Goal: Task Accomplishment & Management: Complete application form

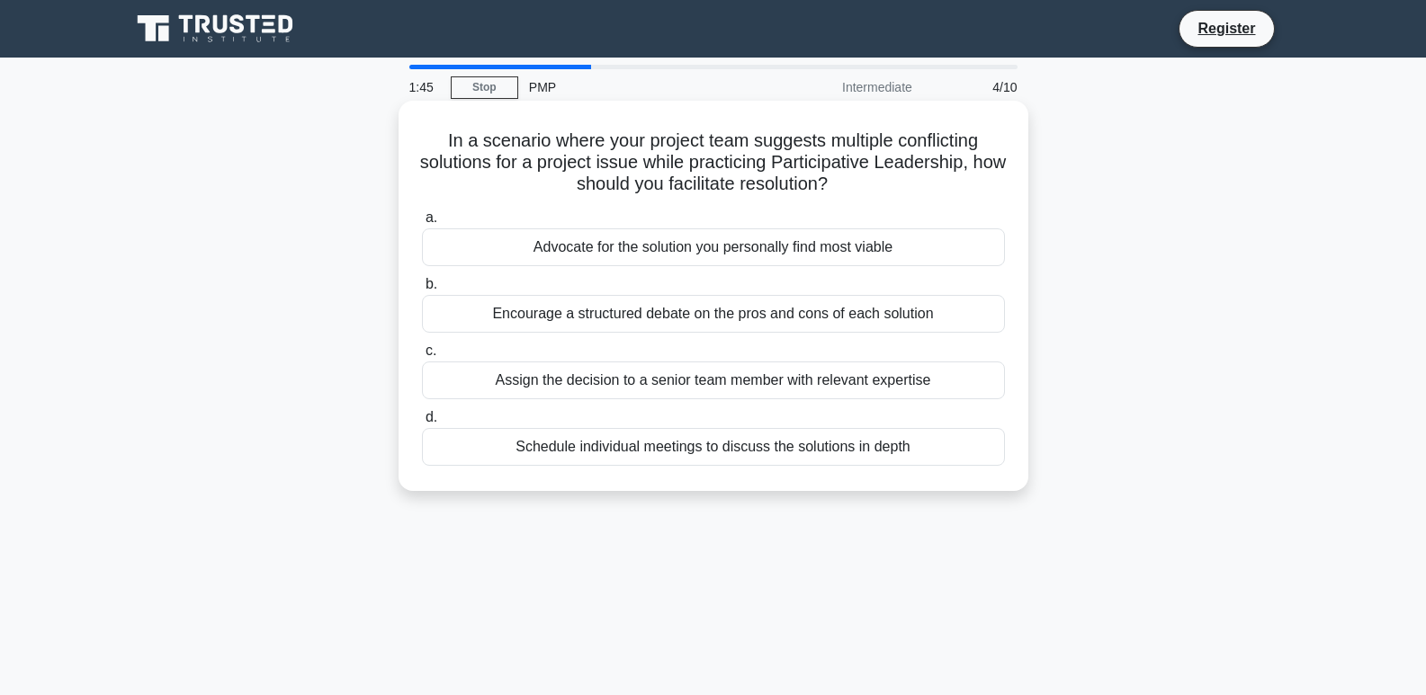
click at [899, 317] on div "Encourage a structured debate on the pros and cons of each solution" at bounding box center [713, 314] width 583 height 38
click at [422, 291] on input "b. Encourage a structured debate on the pros and cons of each solution" at bounding box center [422, 285] width 0 height 12
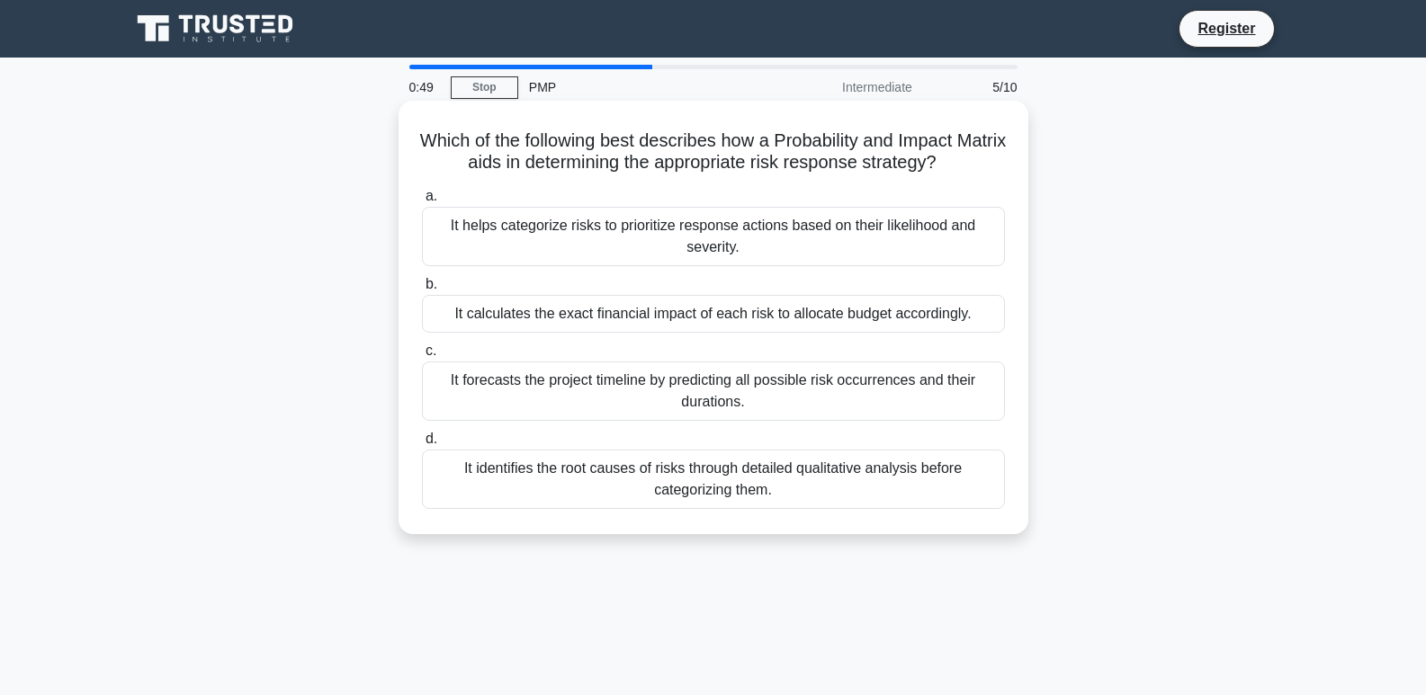
click at [566, 232] on div "It helps categorize risks to prioritize response actions based on their likelih…" at bounding box center [713, 236] width 583 height 59
click at [422, 202] on input "a. It helps categorize risks to prioritize response actions based on their like…" at bounding box center [422, 197] width 0 height 12
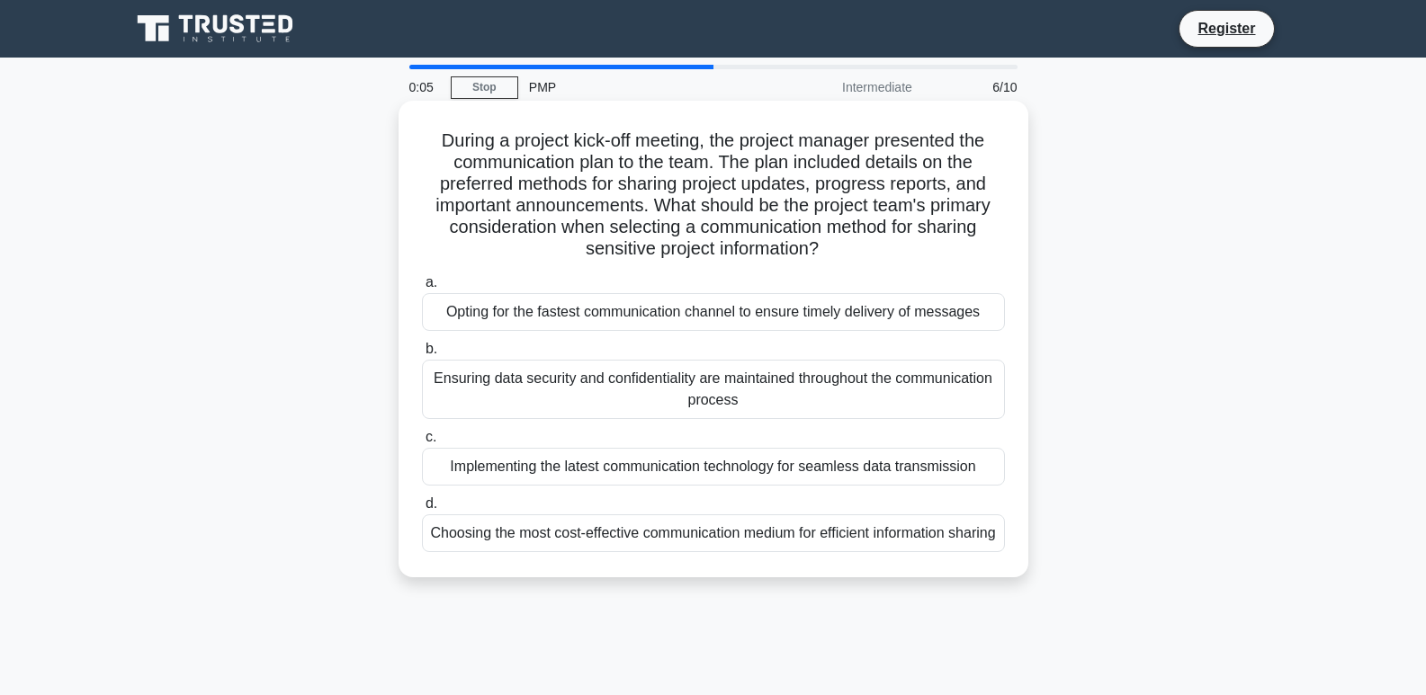
click at [841, 391] on div "Ensuring data security and confidentiality are maintained throughout the commun…" at bounding box center [713, 389] width 583 height 59
click at [422, 355] on input "b. Ensuring data security and confidentiality are maintained throughout the com…" at bounding box center [422, 350] width 0 height 12
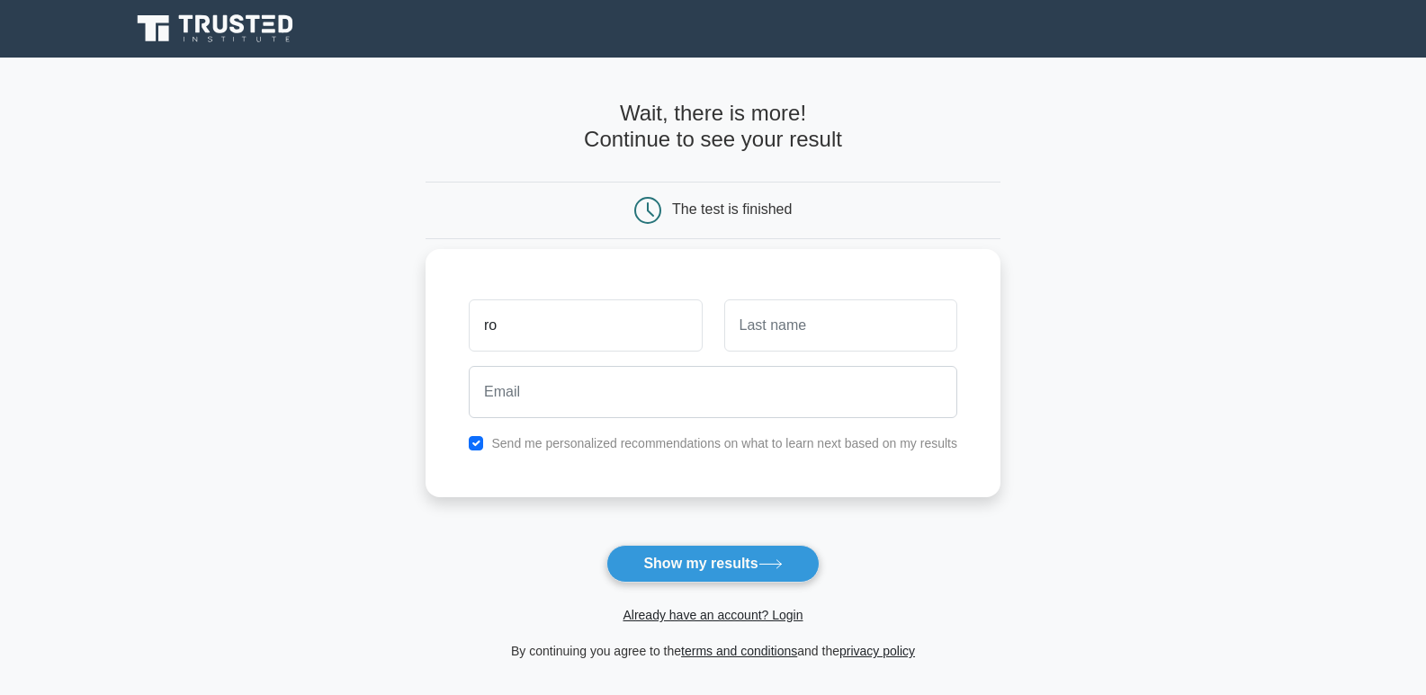
type input "ronald"
click at [762, 345] on input "text" at bounding box center [840, 326] width 233 height 52
type input "morales"
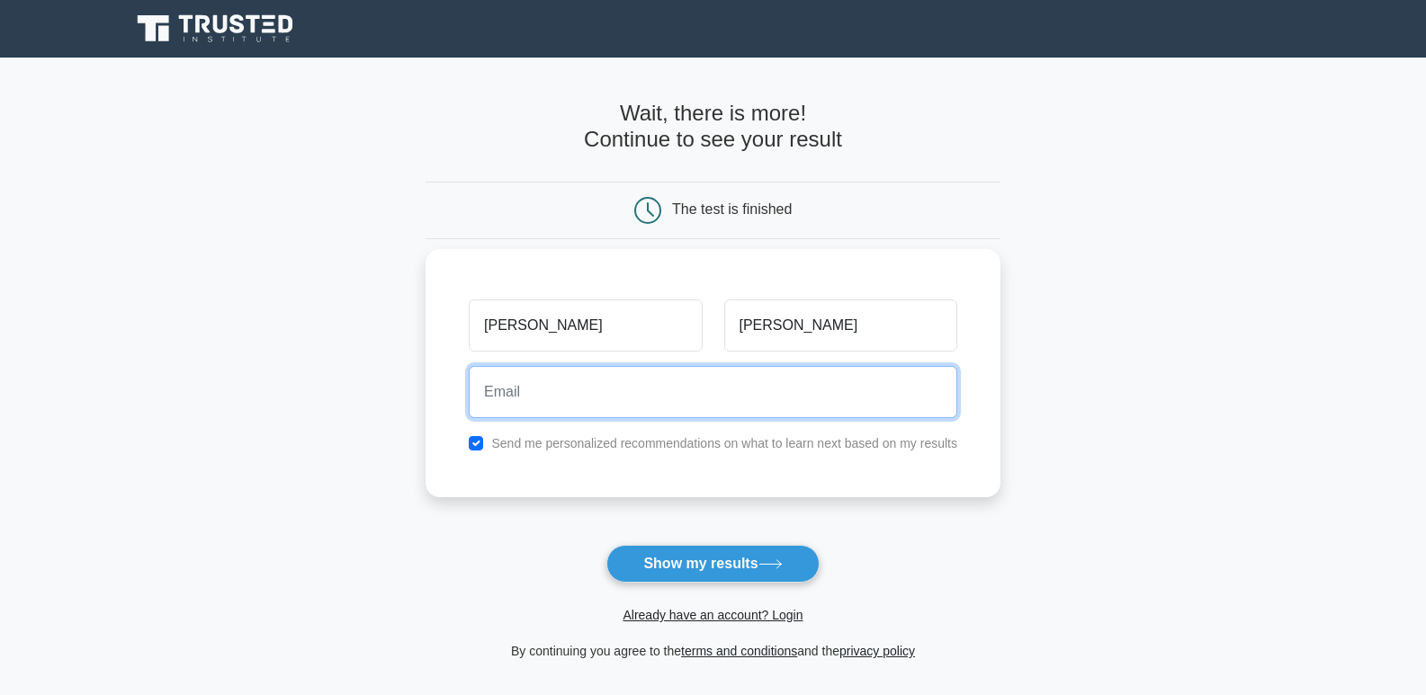
click at [694, 387] on input "email" at bounding box center [713, 392] width 489 height 52
type input "turbo111310@gmail.com"
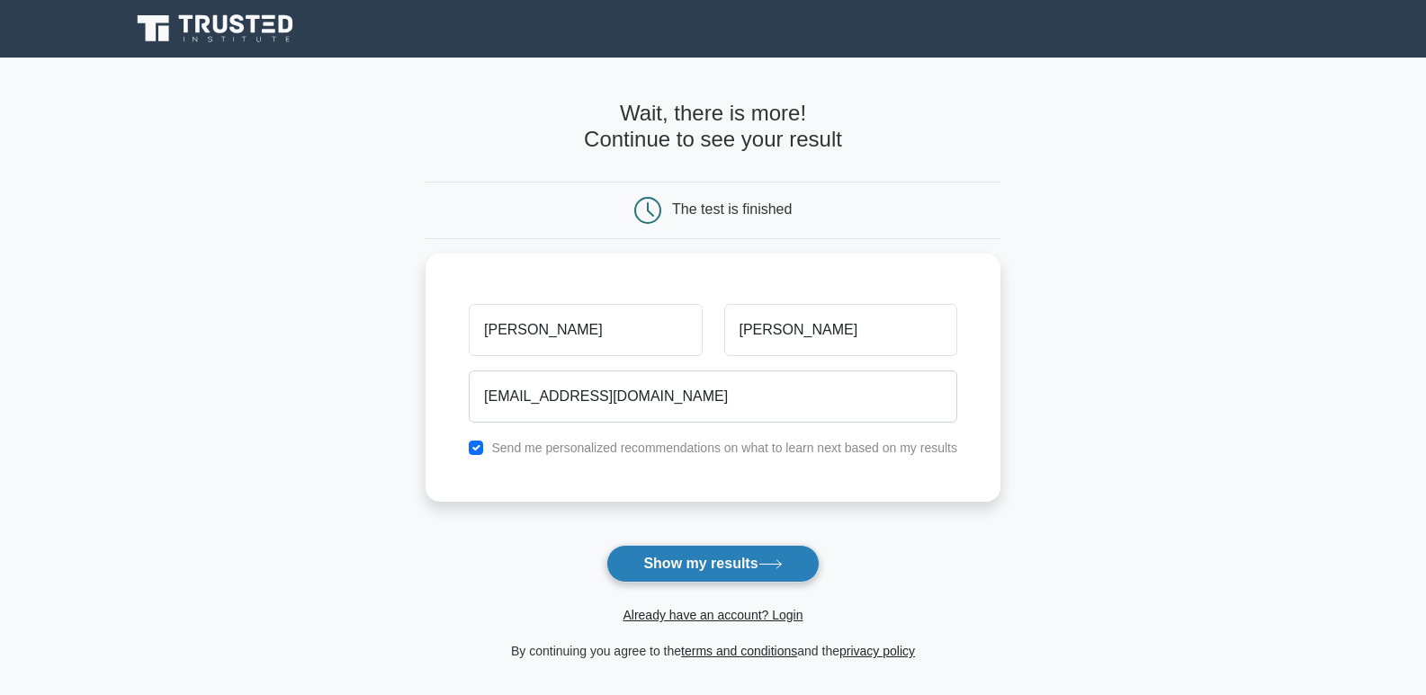
click at [712, 560] on button "Show my results" at bounding box center [712, 564] width 212 height 38
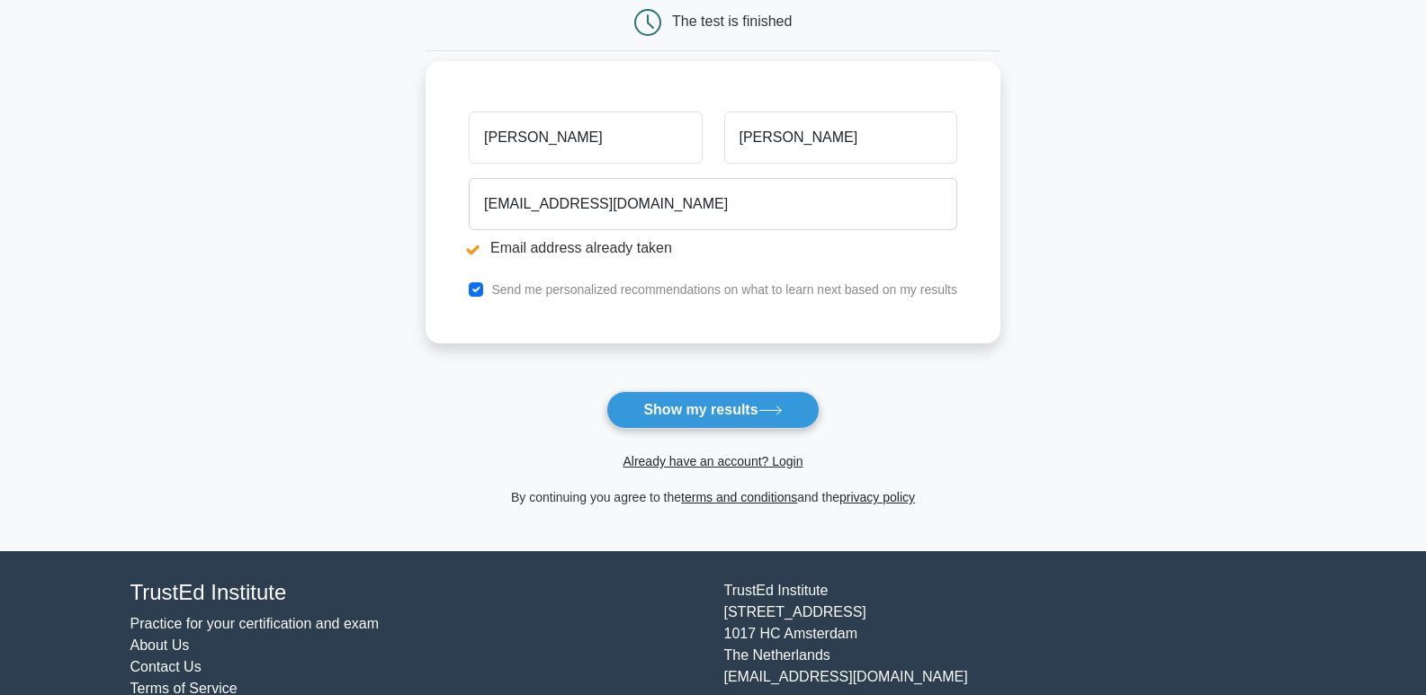
scroll to position [310, 0]
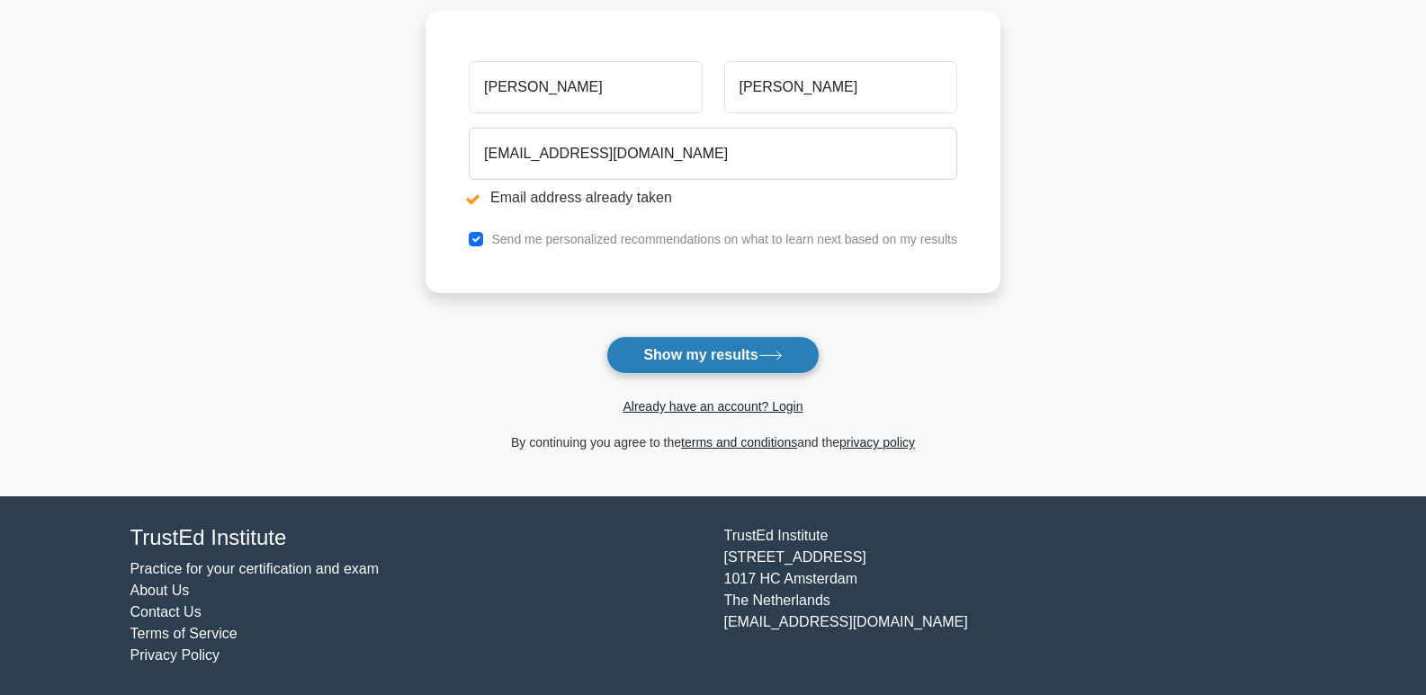
click at [767, 361] on icon at bounding box center [770, 356] width 24 height 10
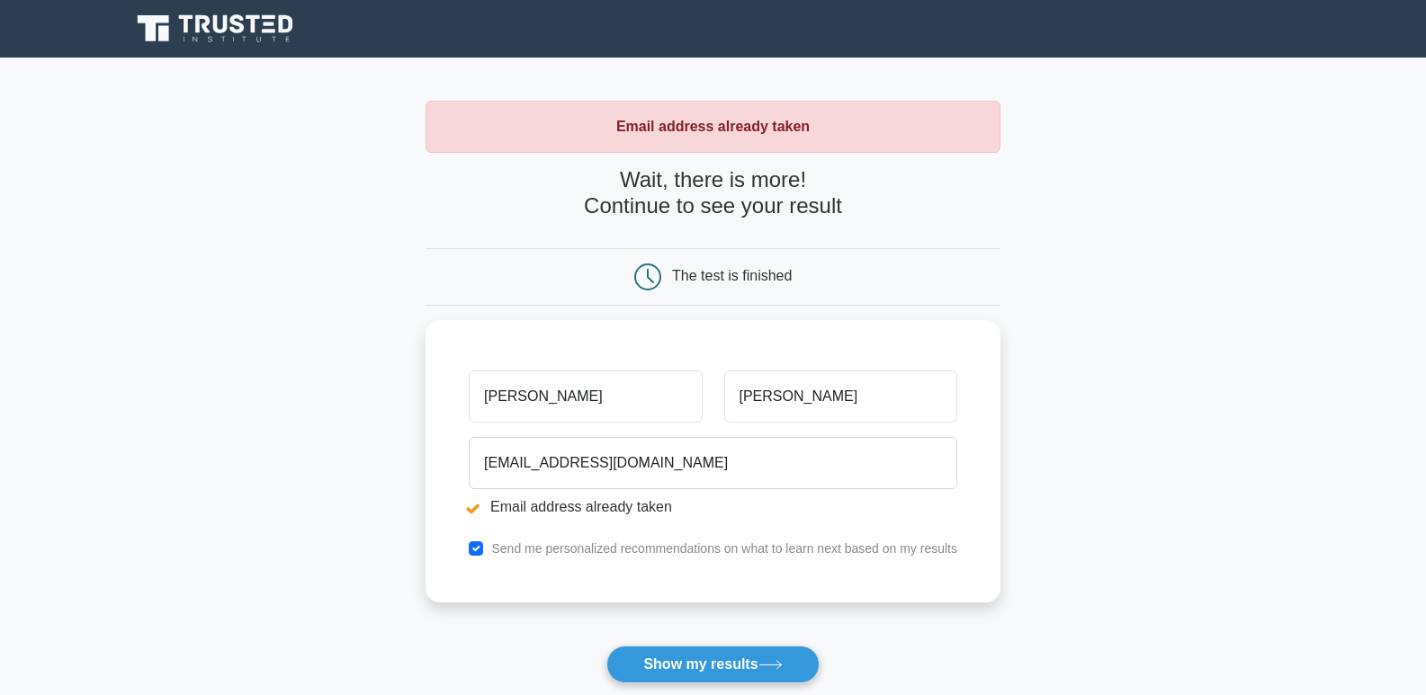
click at [748, 275] on div "The test is finished" at bounding box center [732, 275] width 120 height 15
drag, startPoint x: 829, startPoint y: 124, endPoint x: 588, endPoint y: 130, distance: 241.2
click at [588, 130] on div "Email address already taken" at bounding box center [713, 127] width 575 height 52
click at [798, 149] on div "Email address already taken" at bounding box center [713, 127] width 575 height 52
click at [268, 24] on icon at bounding box center [269, 24] width 11 height 4
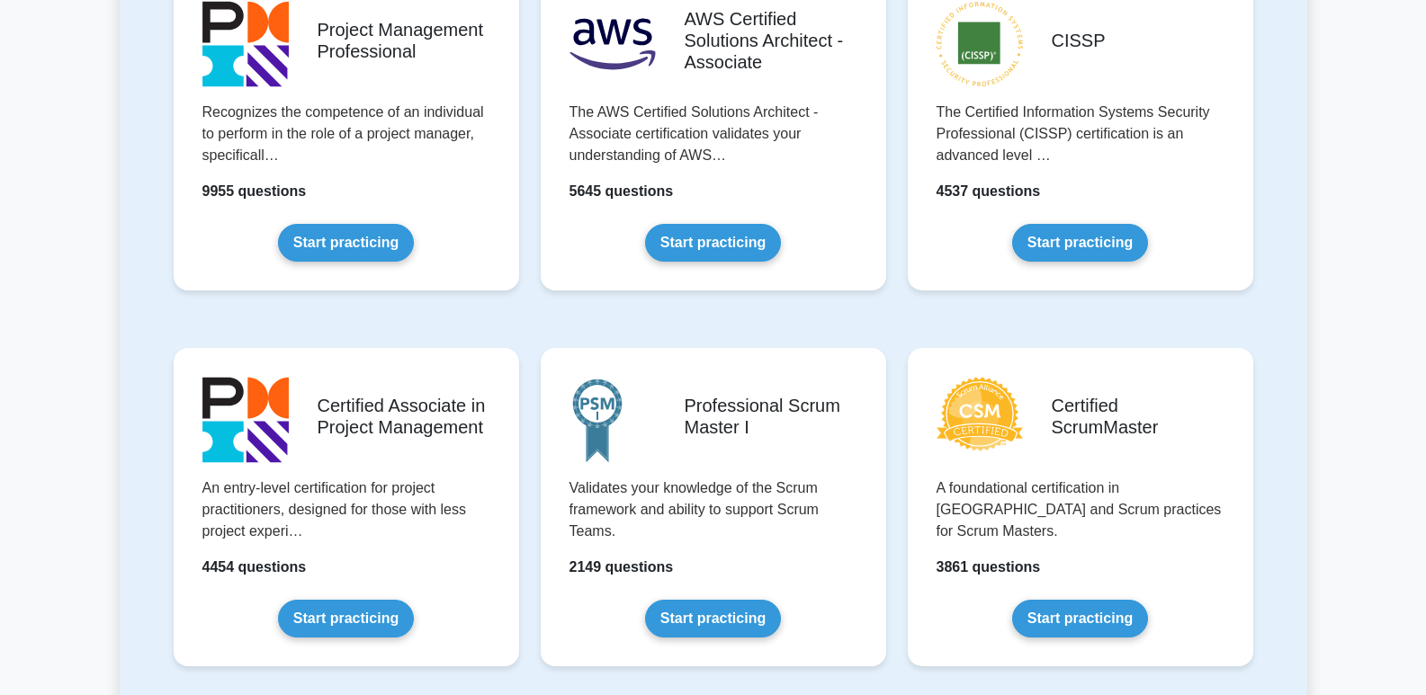
scroll to position [270, 0]
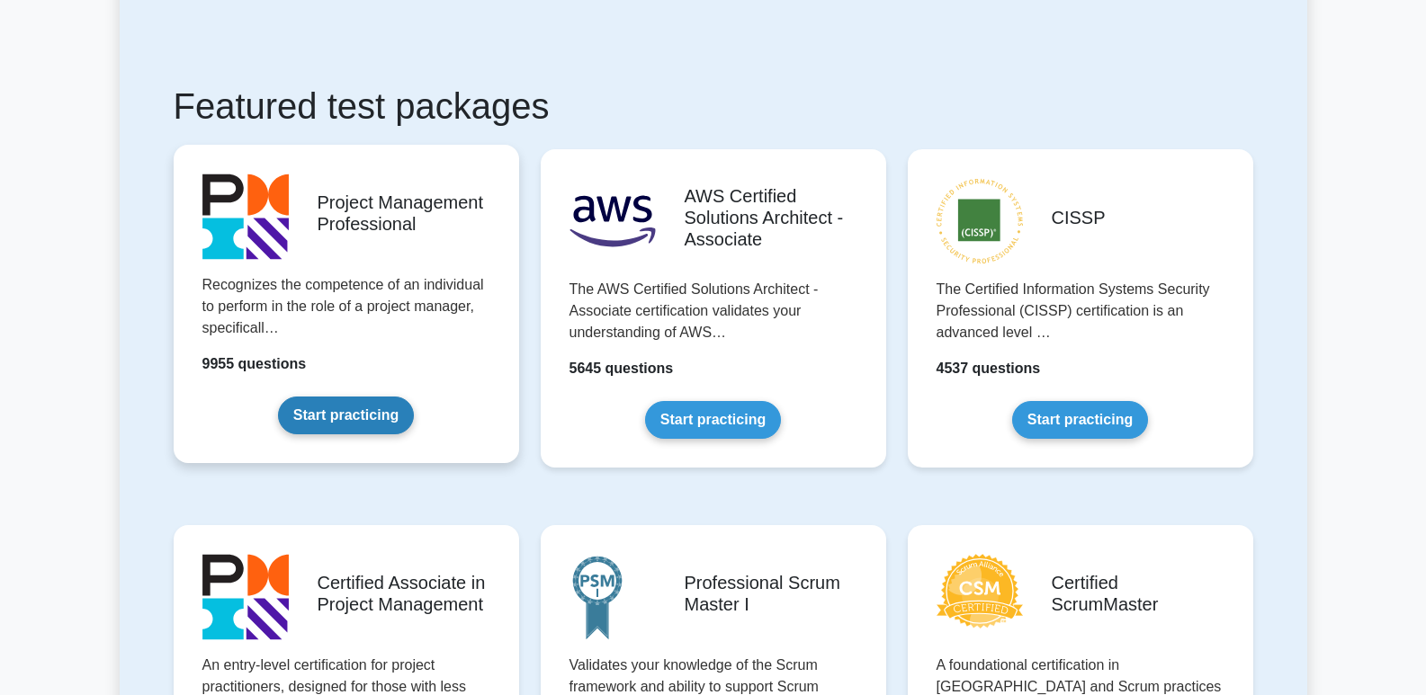
click at [365, 408] on link "Start practicing" at bounding box center [346, 416] width 136 height 38
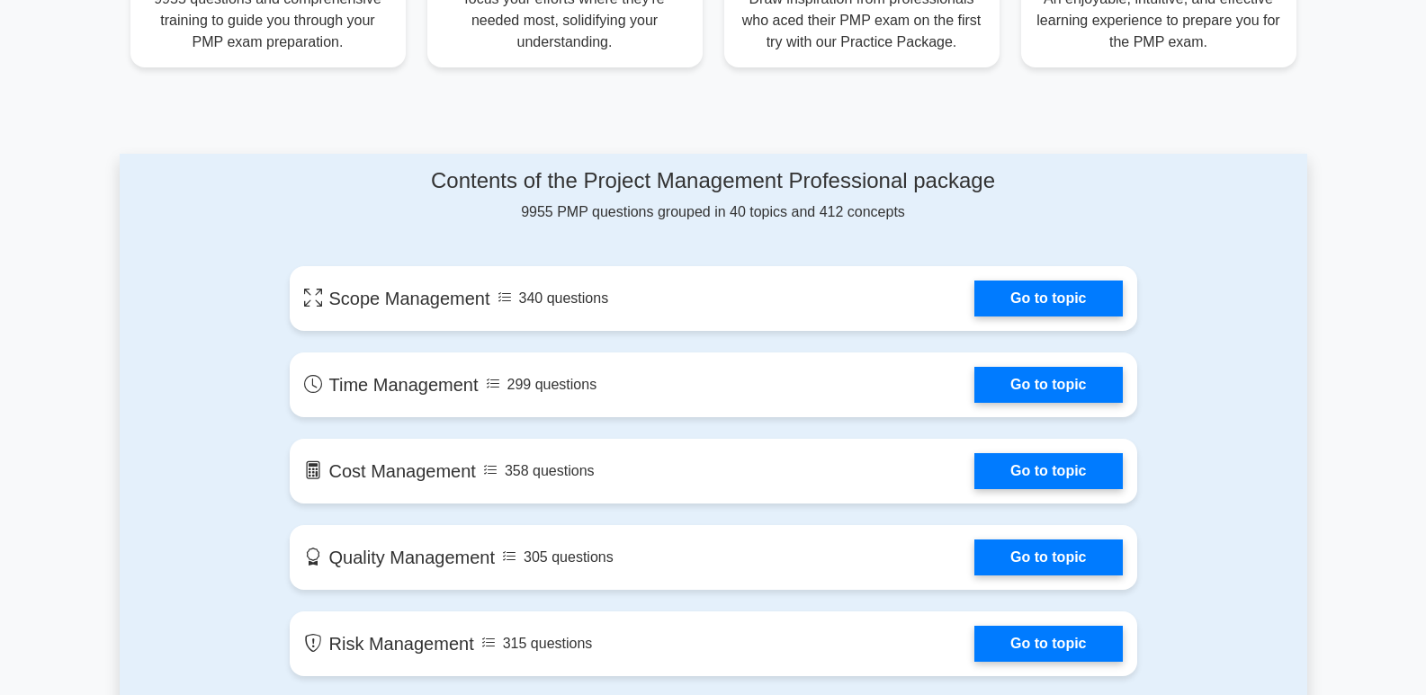
scroll to position [810, 0]
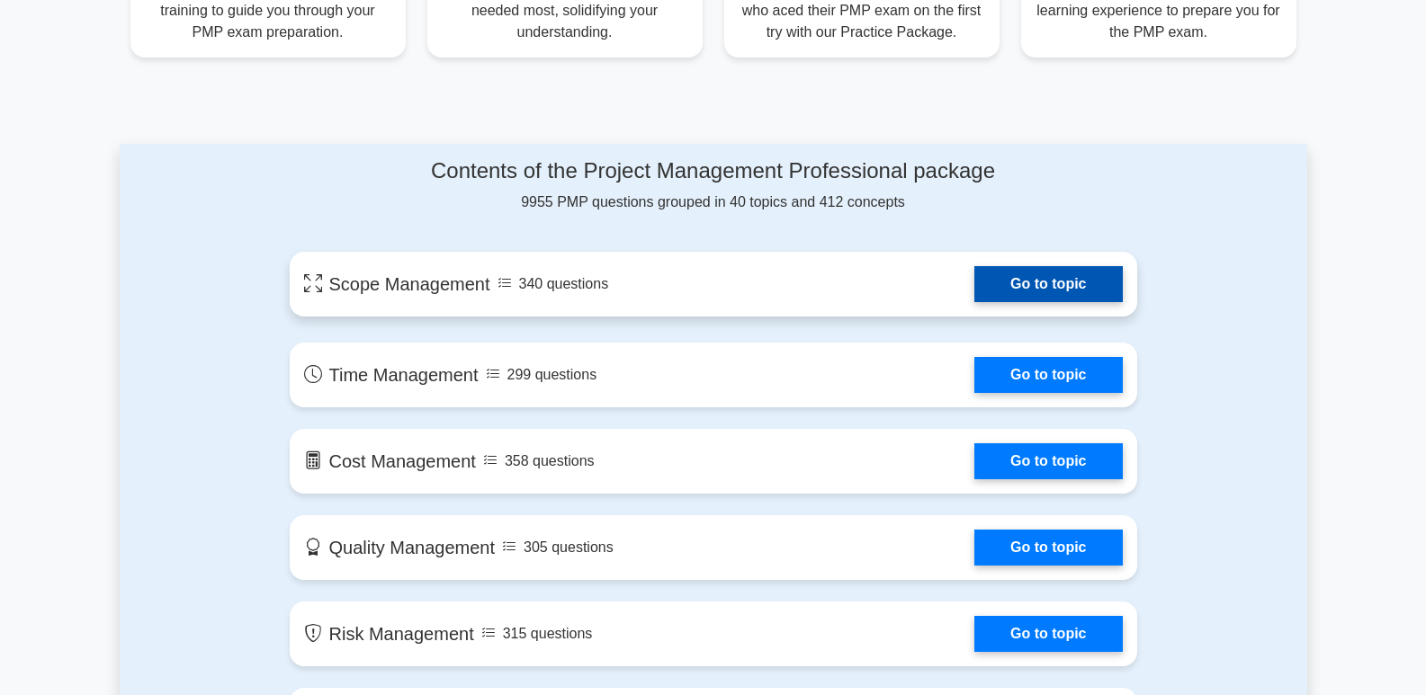
click at [1088, 280] on link "Go to topic" at bounding box center [1048, 284] width 148 height 36
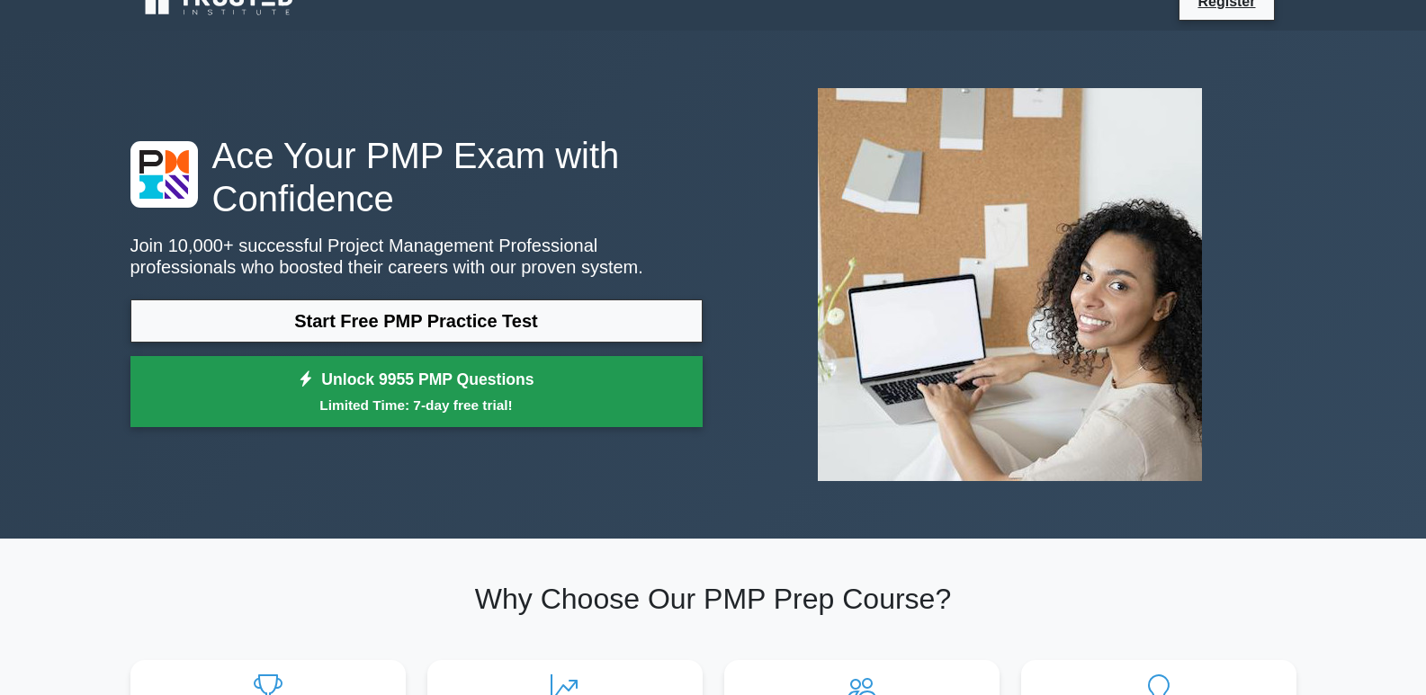
scroll to position [0, 0]
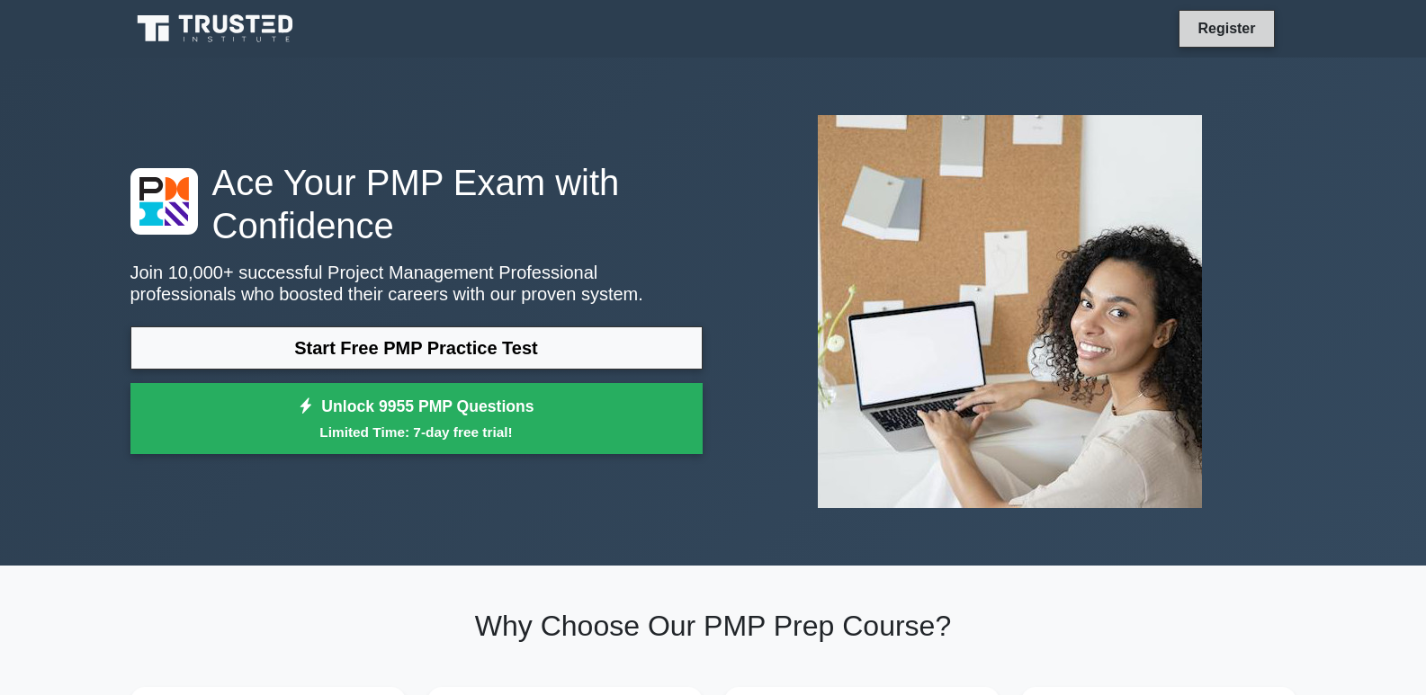
click at [1239, 19] on link "Register" at bounding box center [1226, 28] width 79 height 22
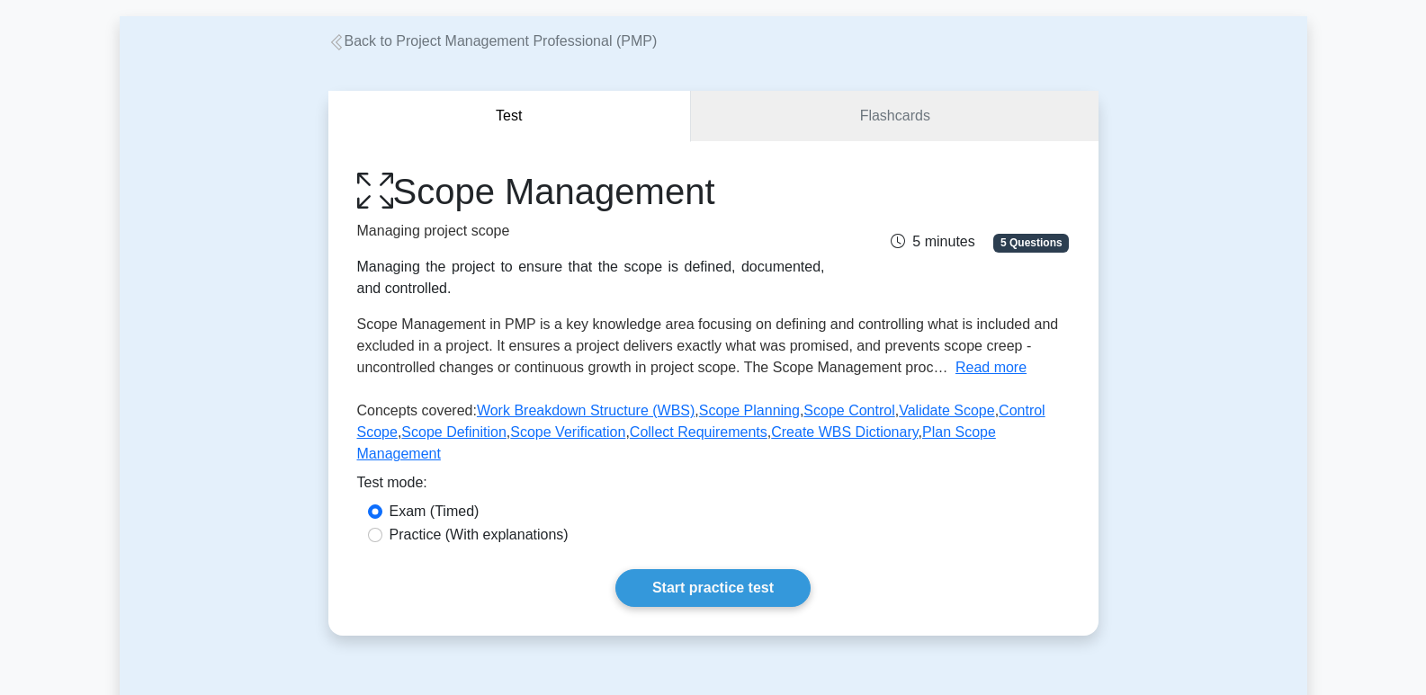
scroll to position [270, 0]
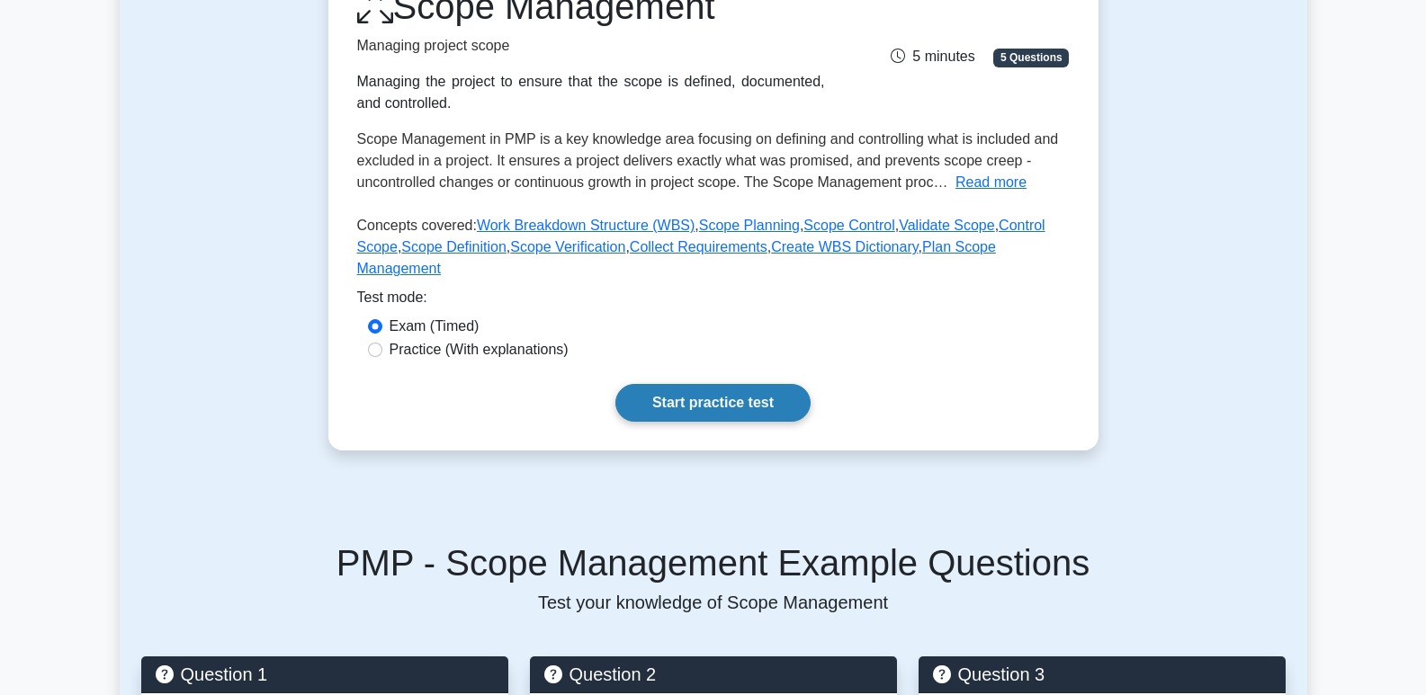
click at [728, 384] on link "Start practice test" at bounding box center [712, 403] width 195 height 38
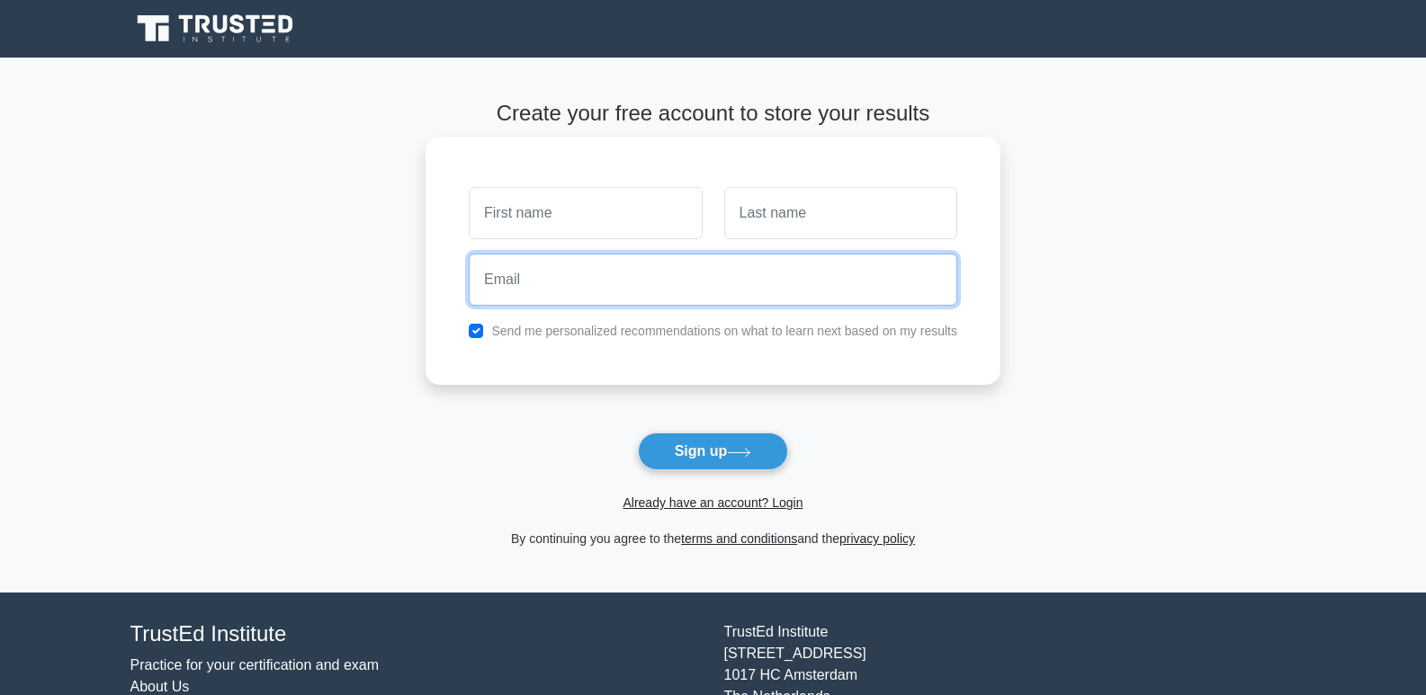
click at [576, 281] on input "email" at bounding box center [713, 280] width 489 height 52
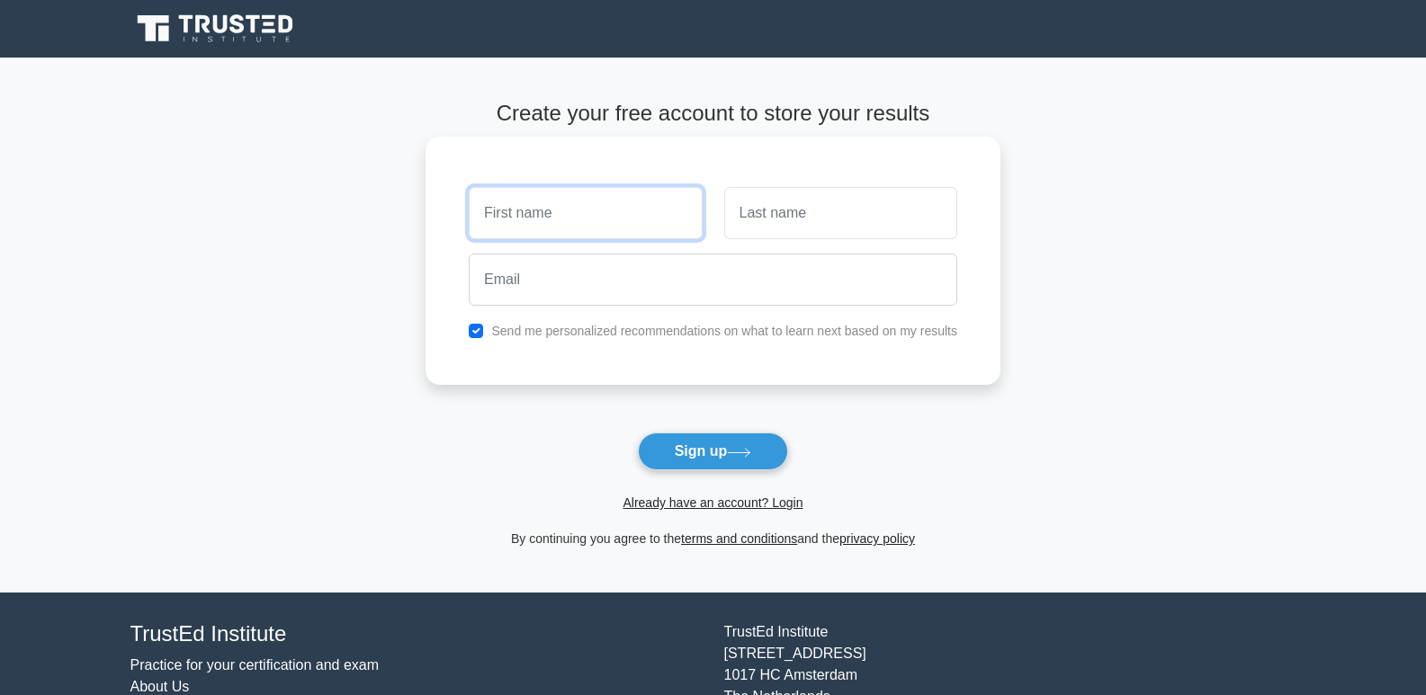
click at [585, 209] on input "text" at bounding box center [585, 213] width 233 height 52
type input "[PERSON_NAME]"
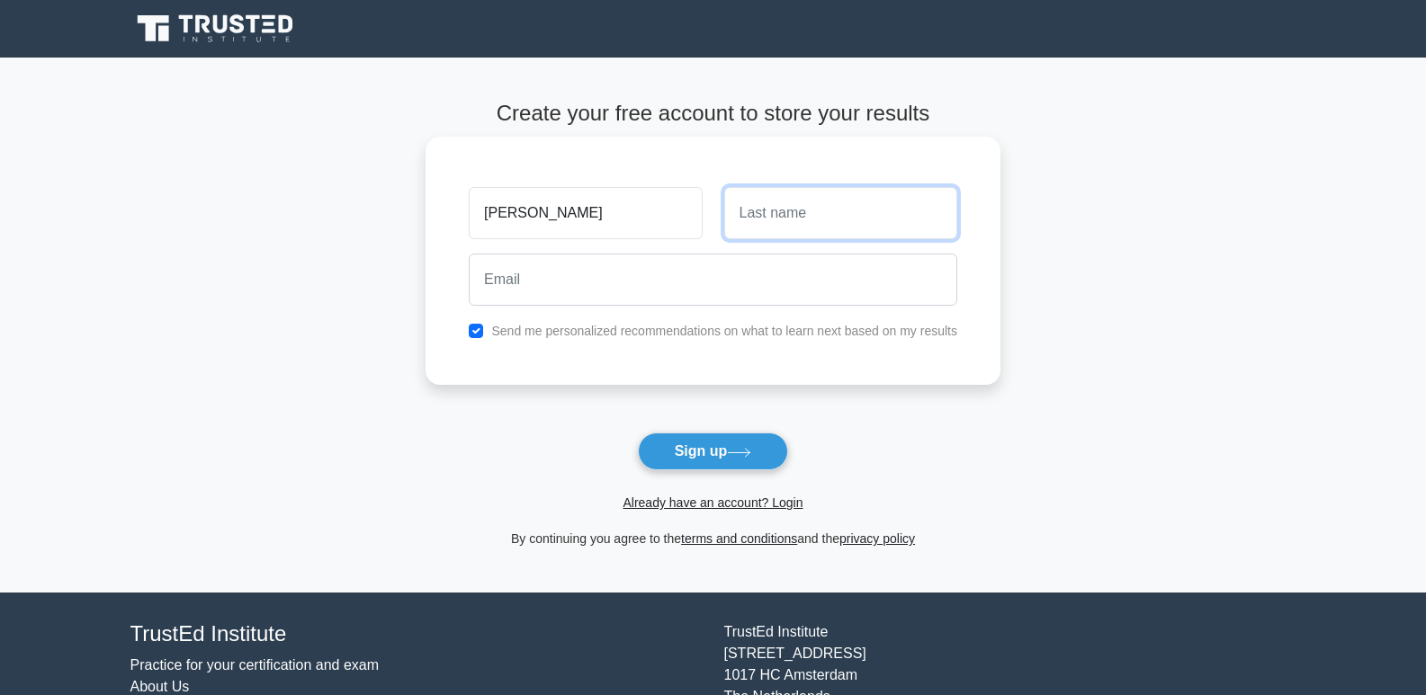
click at [856, 225] on input "text" at bounding box center [840, 213] width 233 height 52
type input "morales"
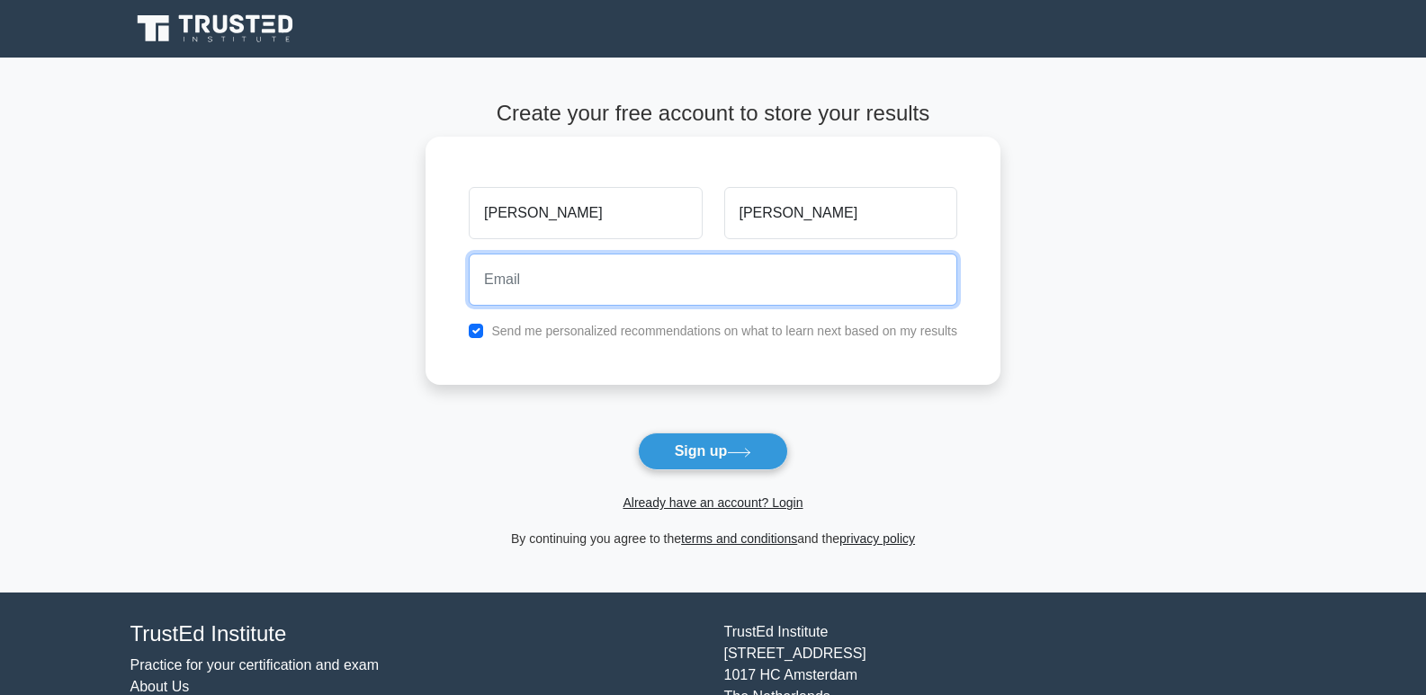
click at [775, 275] on input "email" at bounding box center [713, 280] width 489 height 52
type input "turbo111310@gmail.com"
click at [702, 287] on input "turbo111310@gmail.com" at bounding box center [713, 280] width 489 height 52
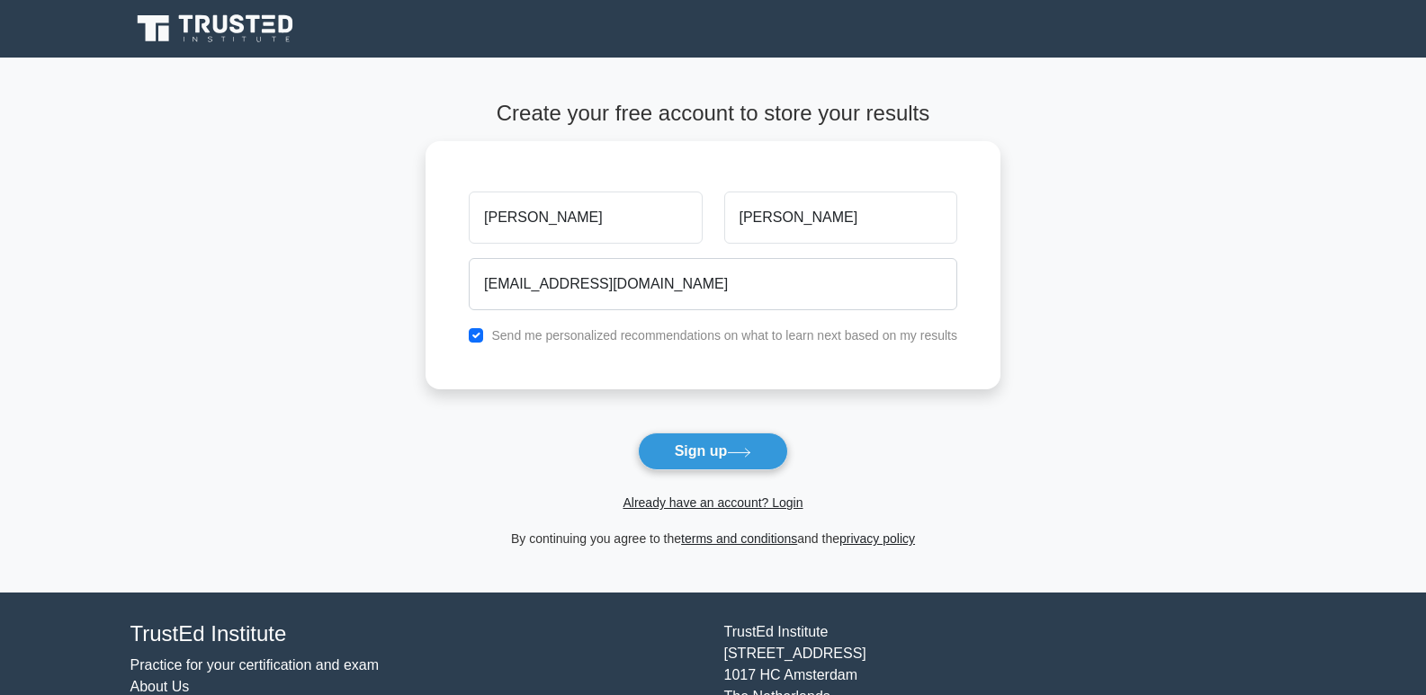
click at [1190, 261] on main "Create your free account to store your results ronald morales turbo111310@gmail…" at bounding box center [713, 325] width 1426 height 535
click at [732, 444] on button "Sign up" at bounding box center [713, 452] width 151 height 38
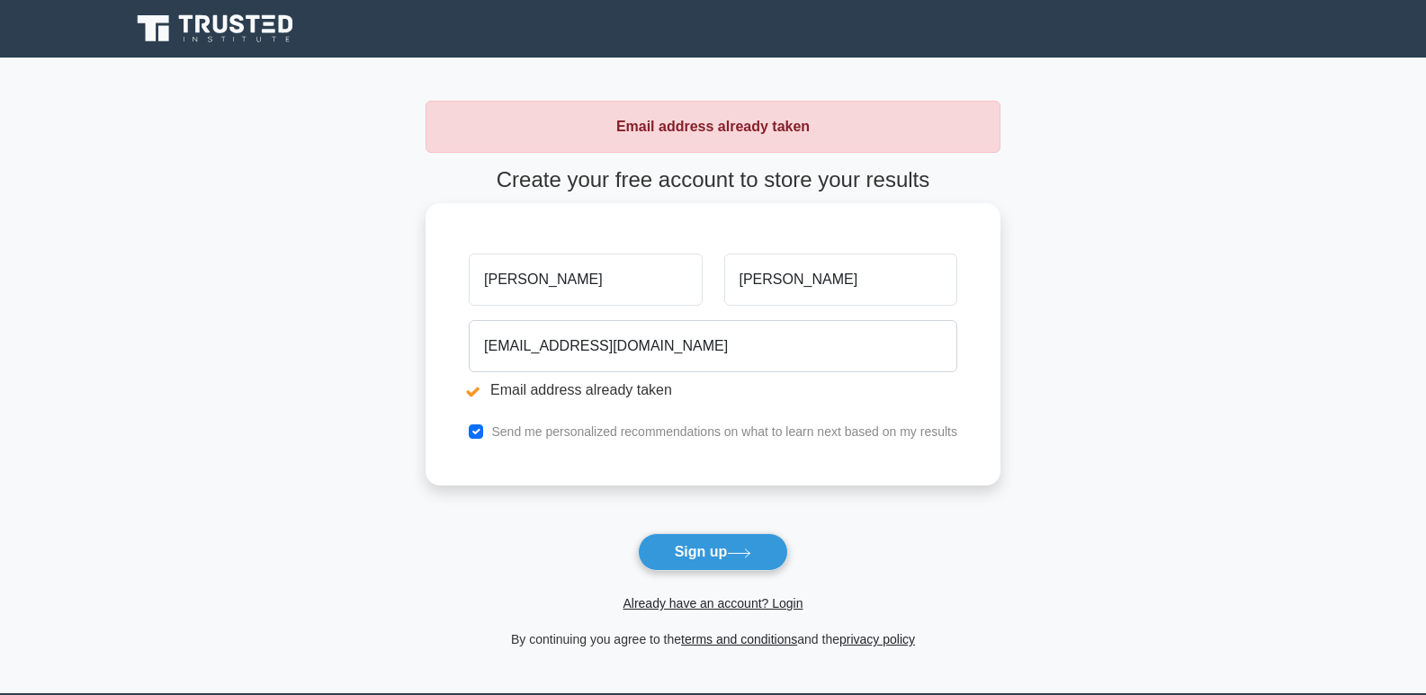
click at [534, 425] on label "Send me personalized recommendations on what to learn next based on my results" at bounding box center [724, 432] width 466 height 14
click at [481, 428] on input "checkbox" at bounding box center [476, 432] width 14 height 14
checkbox input "false"
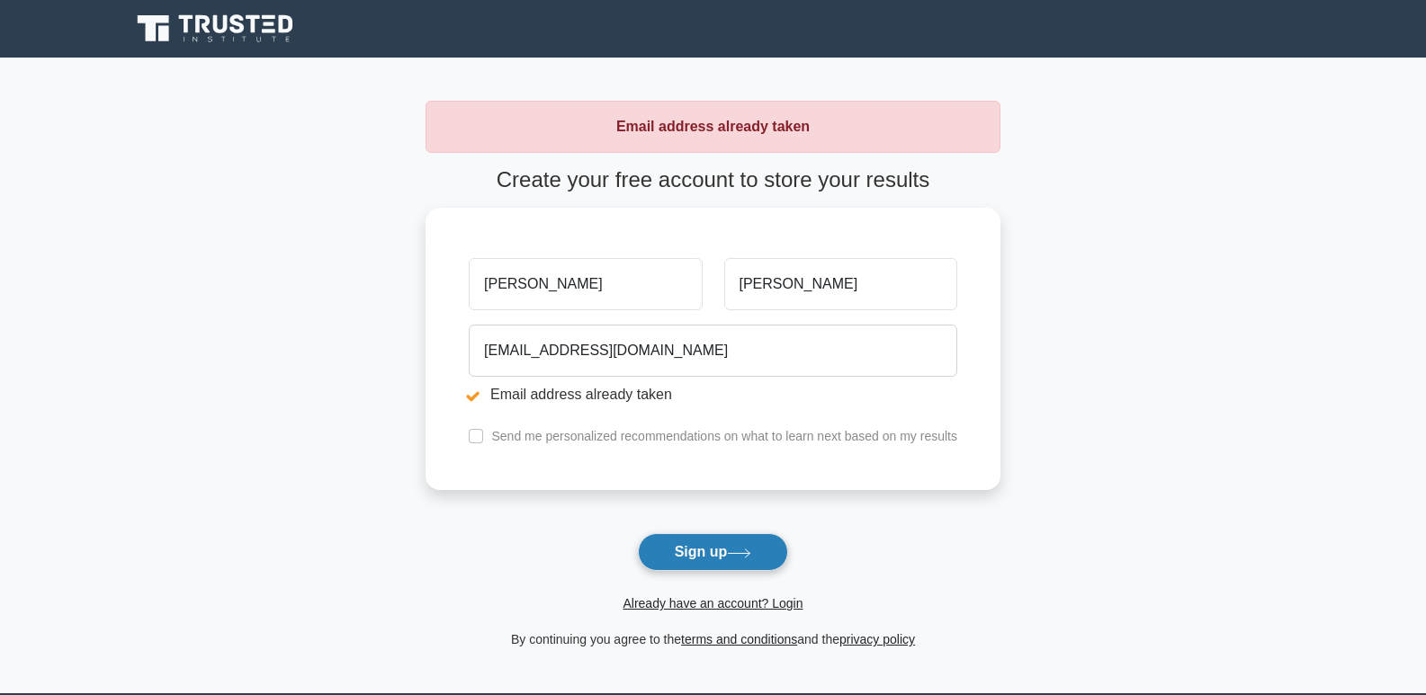
click at [722, 543] on button "Sign up" at bounding box center [713, 552] width 151 height 38
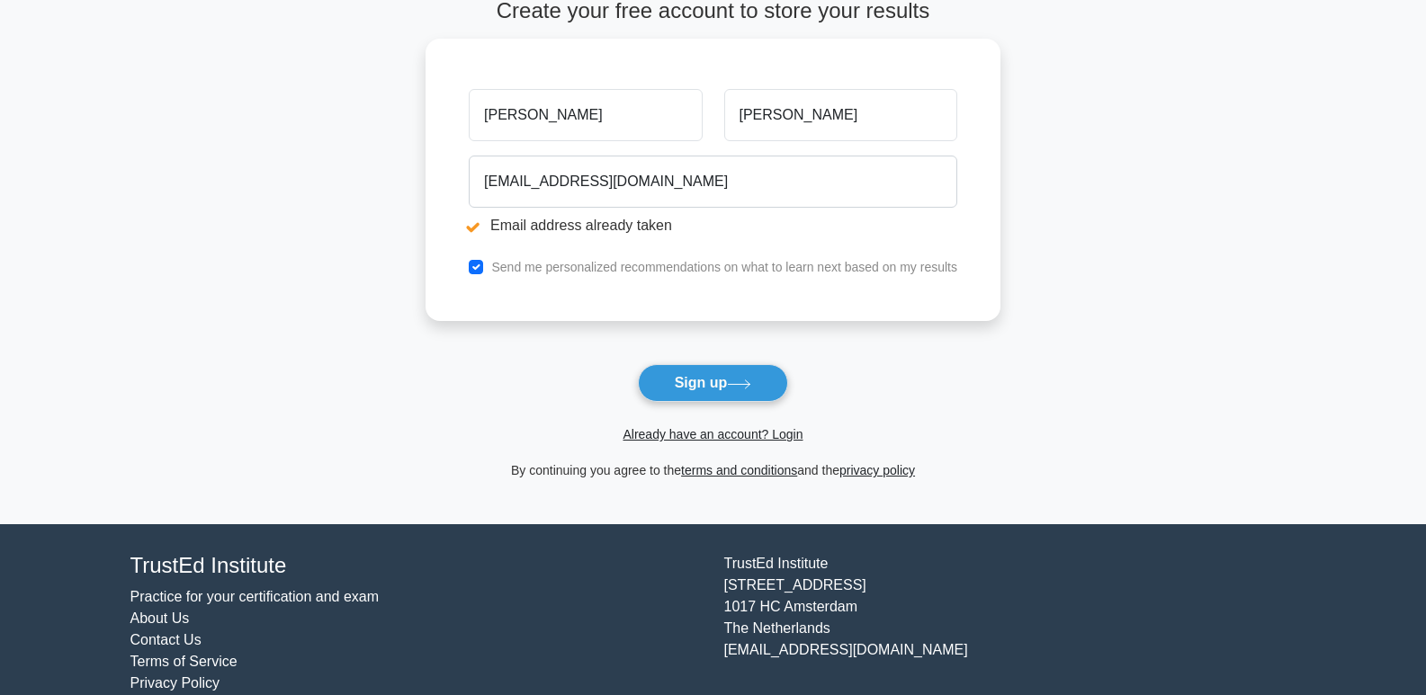
scroll to position [198, 0]
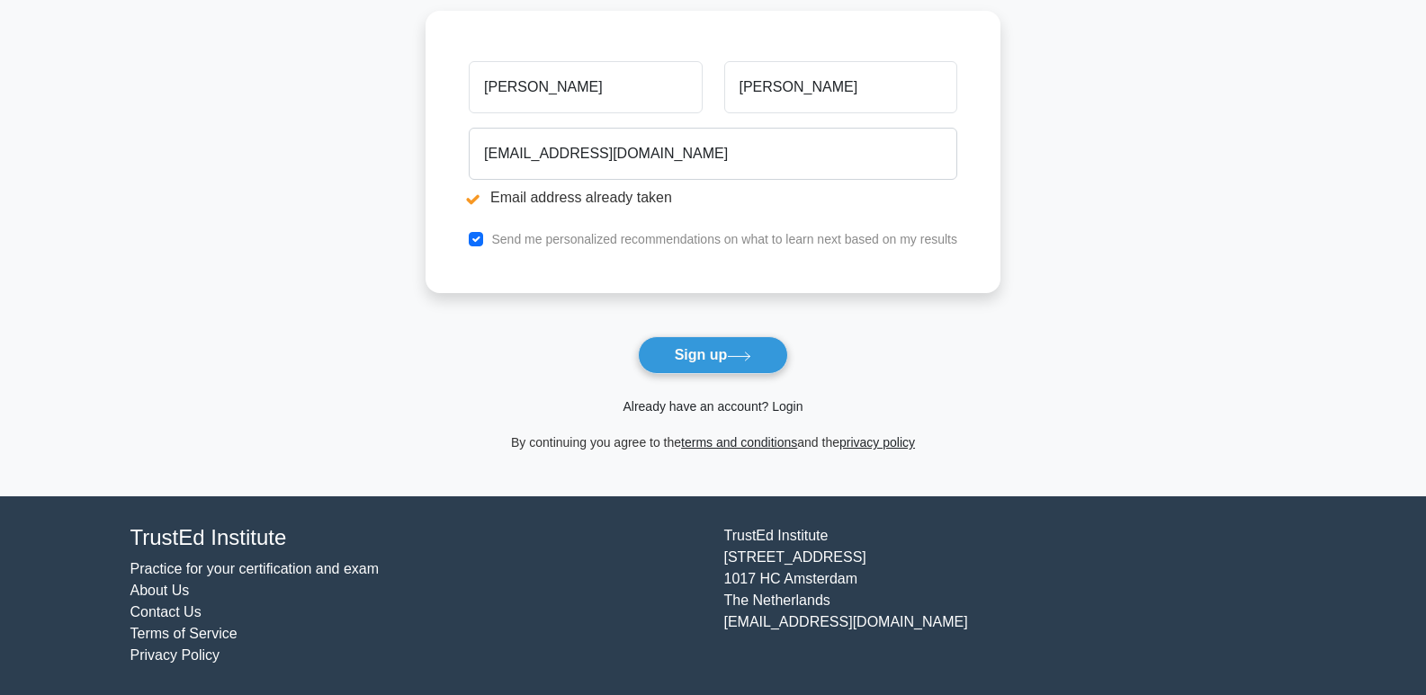
click at [767, 407] on link "Already have an account? Login" at bounding box center [713, 406] width 180 height 14
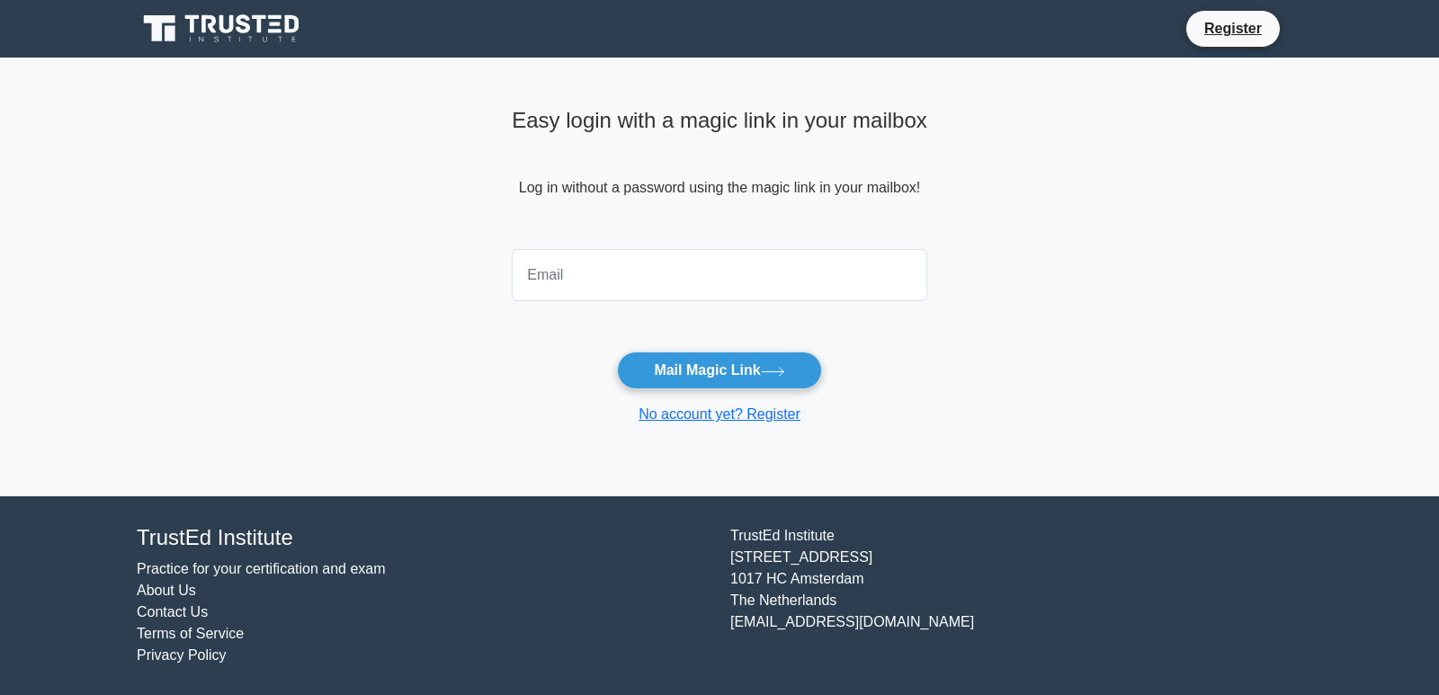
click at [595, 275] on input "email" at bounding box center [720, 275] width 416 height 52
type input "[EMAIL_ADDRESS][DOMAIN_NAME]"
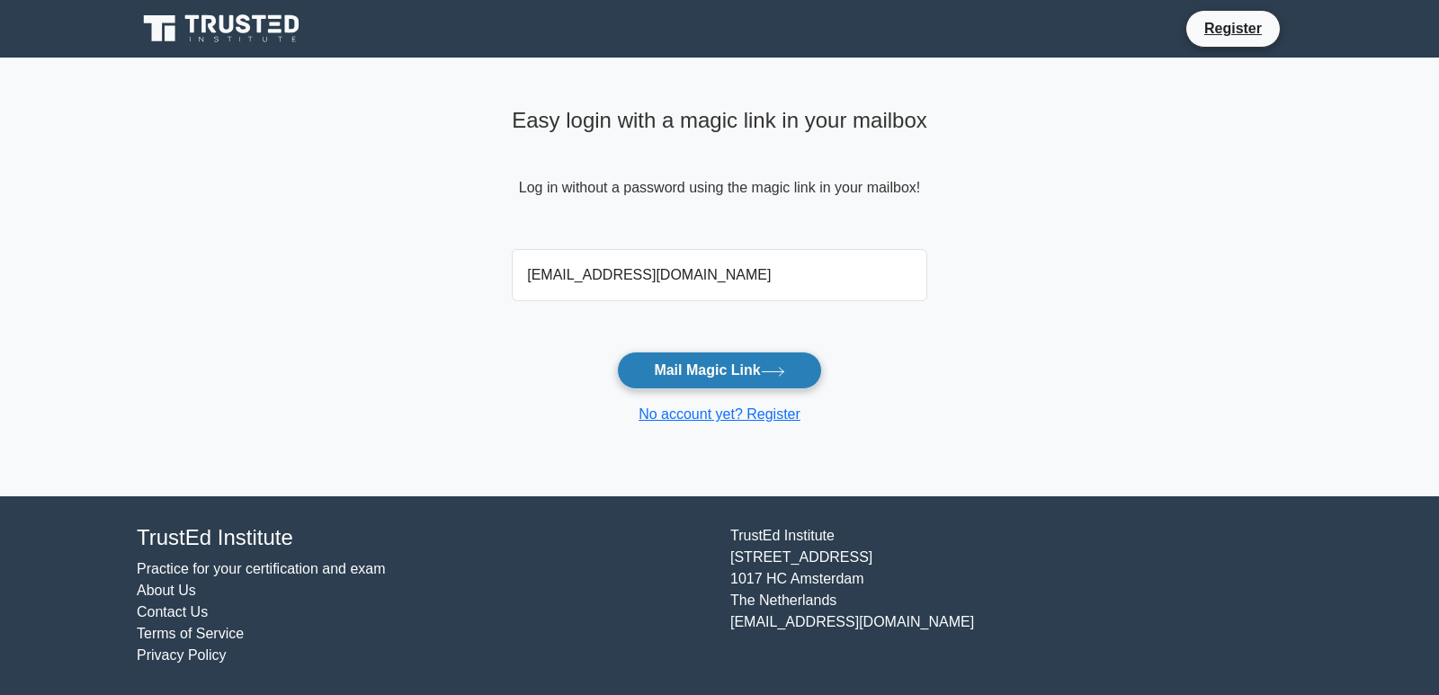
click at [745, 369] on button "Mail Magic Link" at bounding box center [719, 371] width 204 height 38
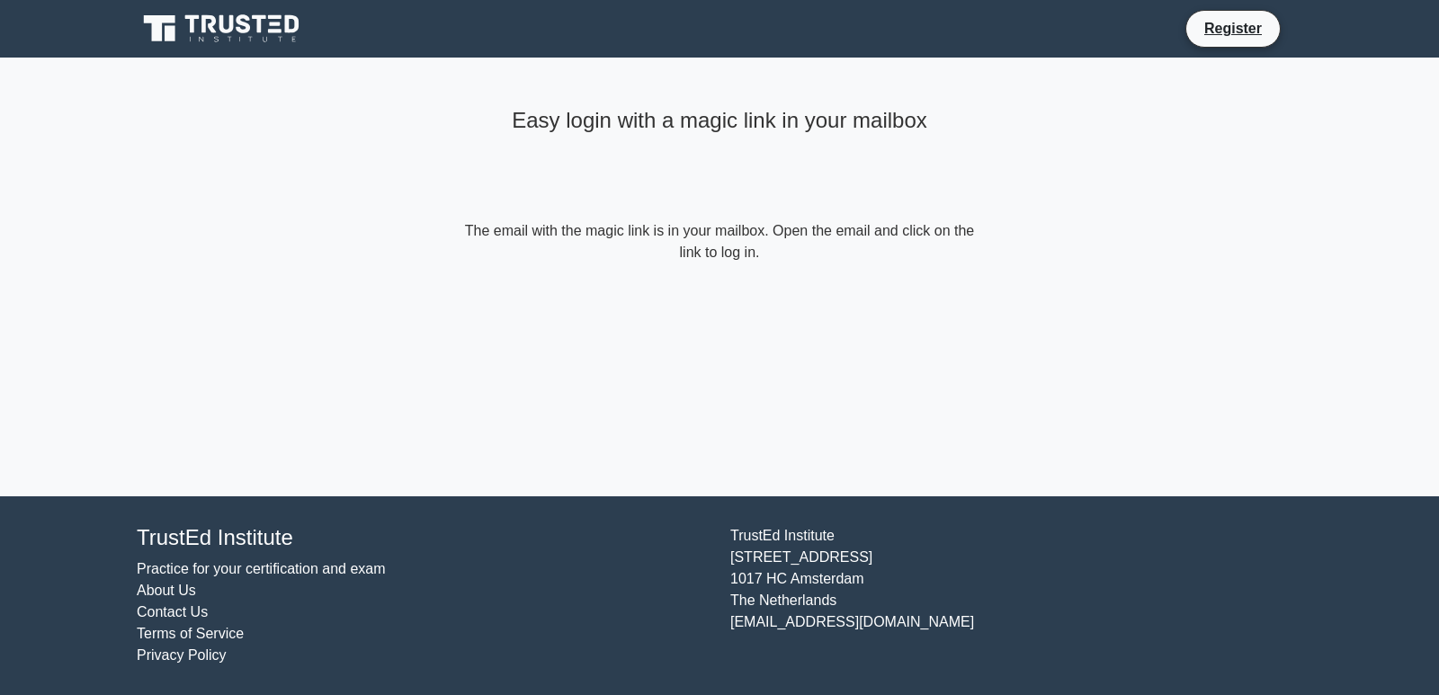
click at [909, 261] on form "The email with the magic link is in your mailbox. Open the email and click on t…" at bounding box center [720, 241] width 518 height 43
click at [279, 26] on icon at bounding box center [223, 29] width 173 height 34
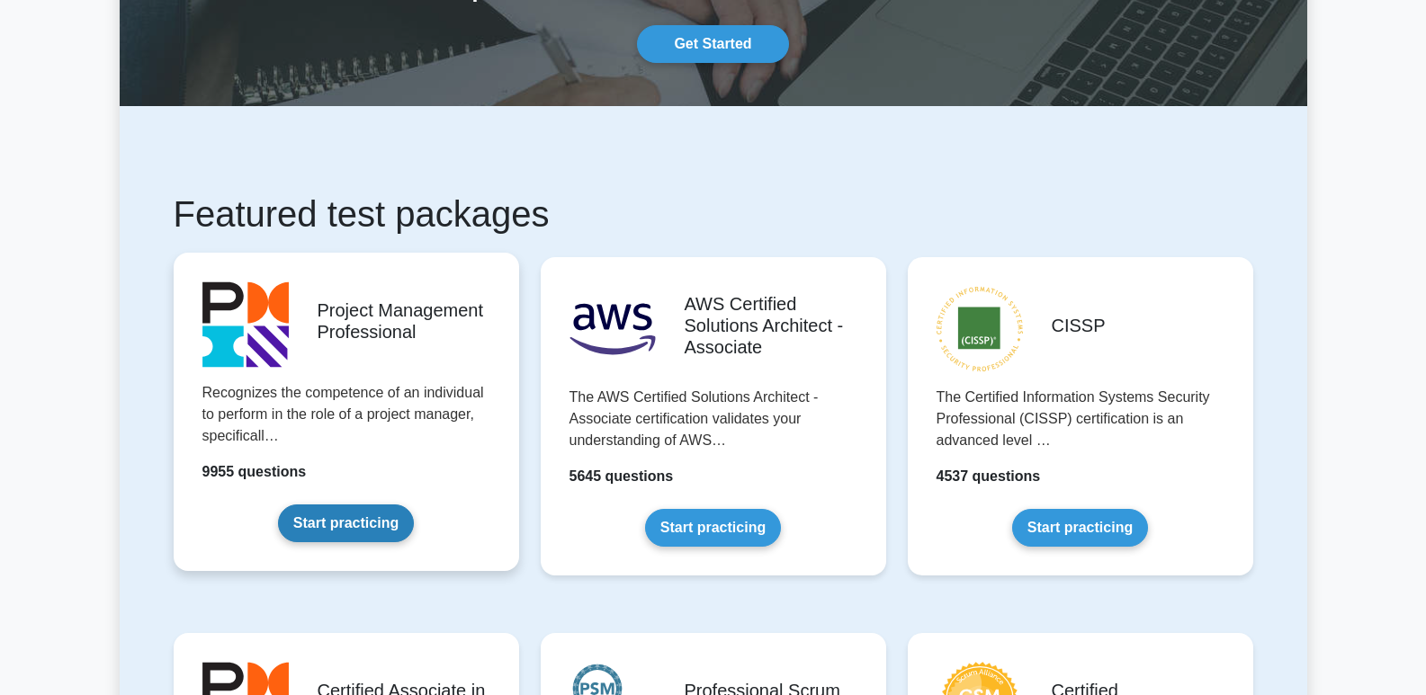
scroll to position [180, 0]
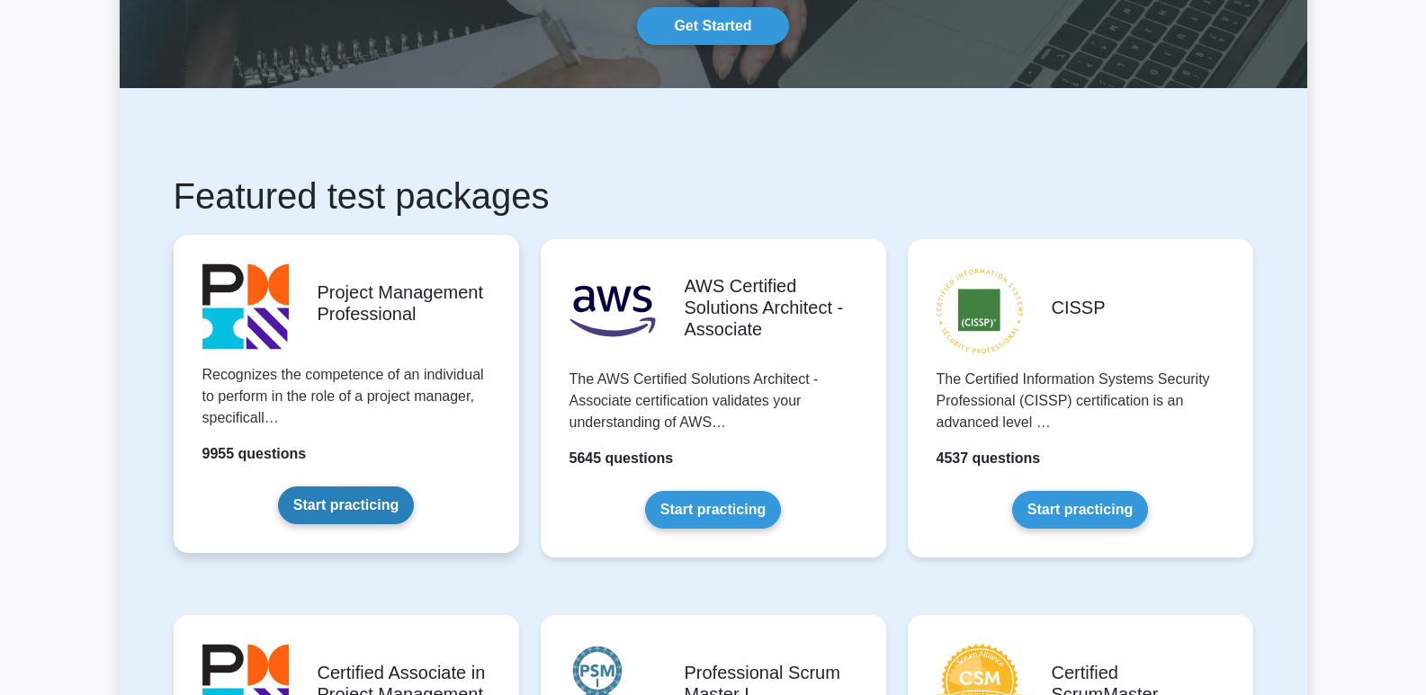
click at [298, 511] on link "Start practicing" at bounding box center [346, 506] width 136 height 38
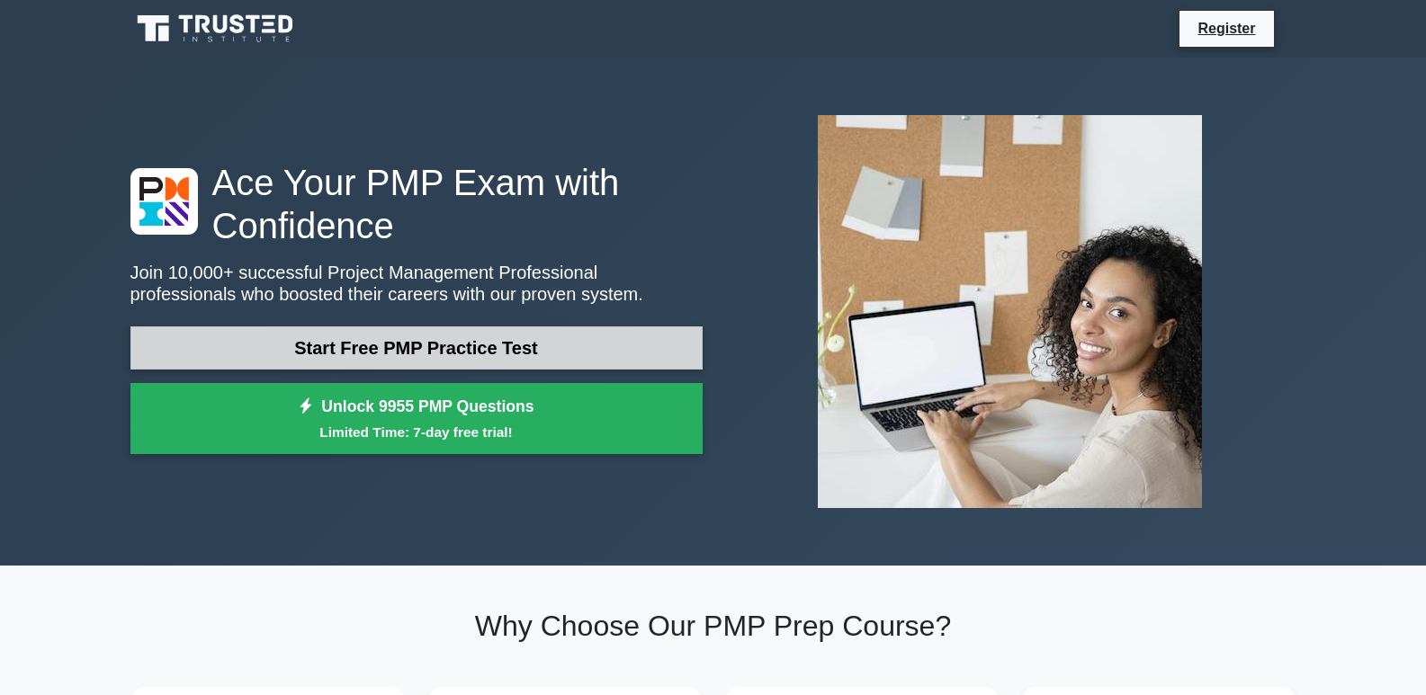
click at [349, 343] on link "Start Free PMP Practice Test" at bounding box center [416, 348] width 572 height 43
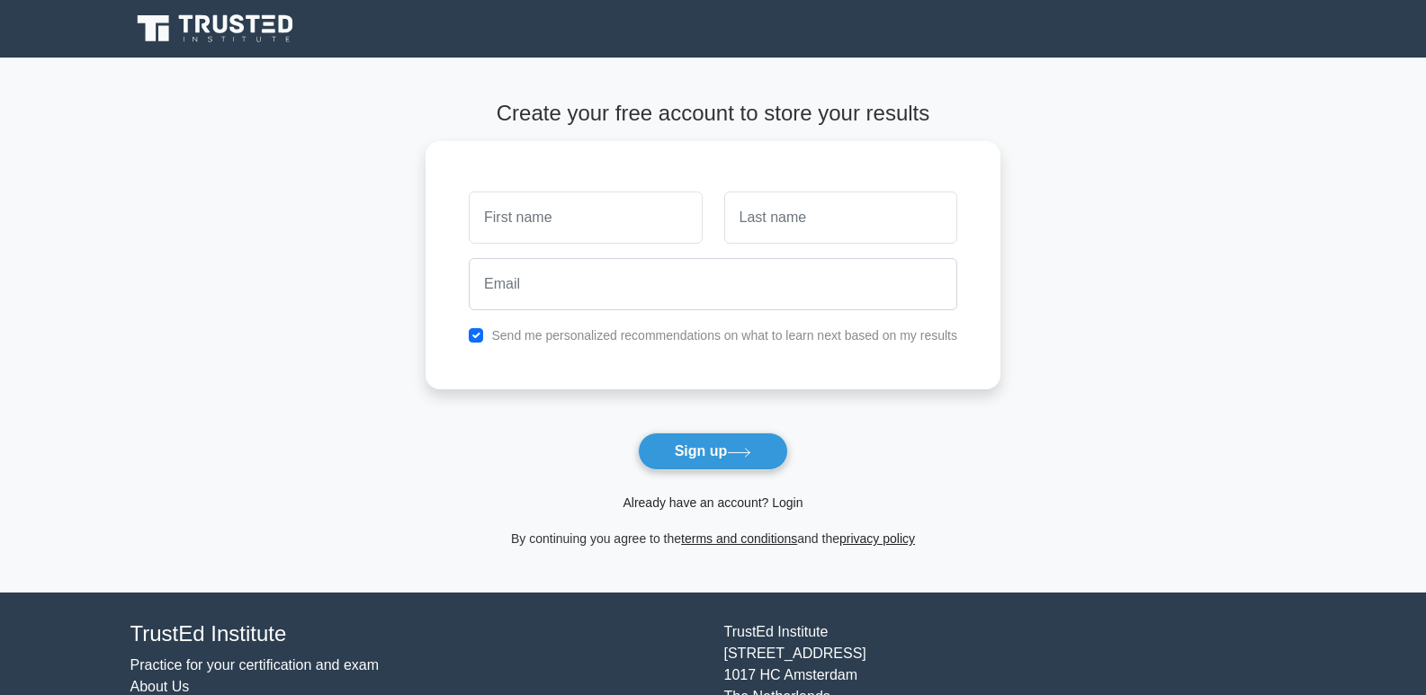
click at [713, 502] on link "Already have an account? Login" at bounding box center [713, 503] width 180 height 14
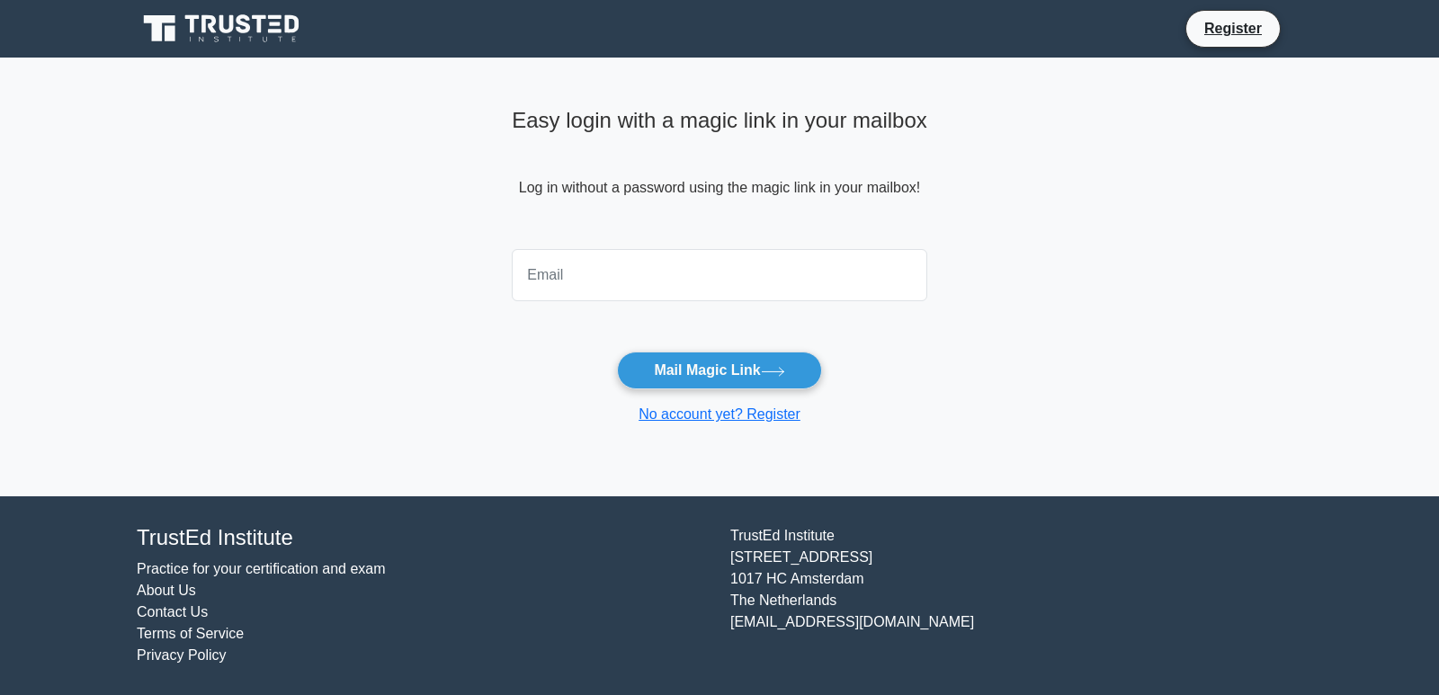
click at [572, 291] on input "email" at bounding box center [720, 275] width 416 height 52
type input "[EMAIL_ADDRESS][DOMAIN_NAME]"
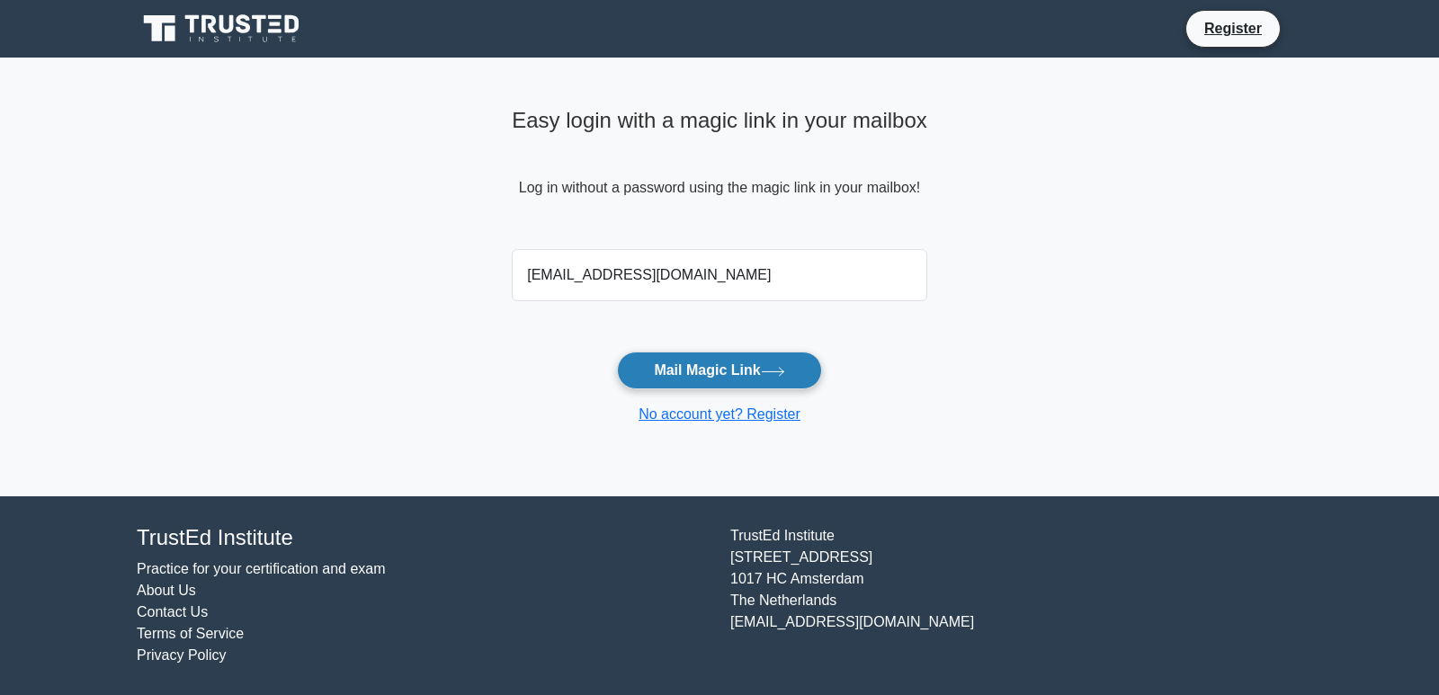
click at [719, 367] on button "Mail Magic Link" at bounding box center [719, 371] width 204 height 38
click at [177, 20] on icon at bounding box center [223, 29] width 173 height 34
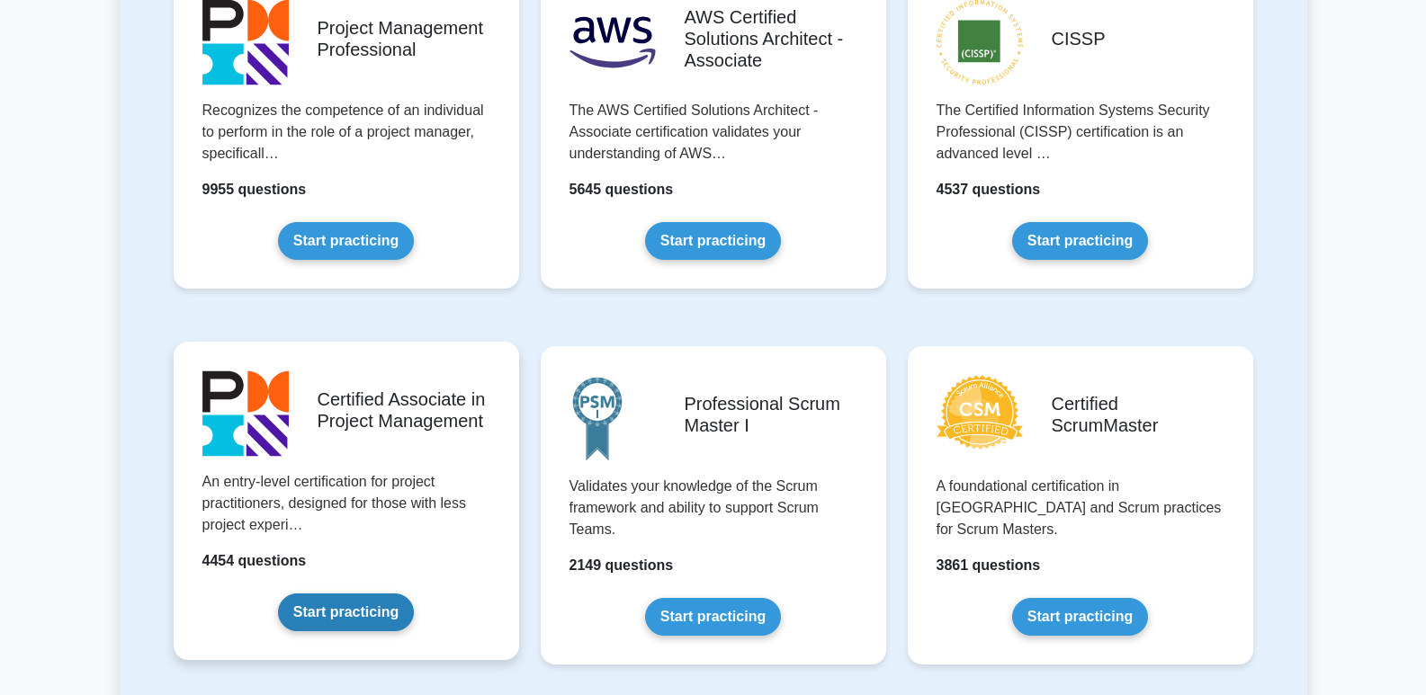
scroll to position [360, 0]
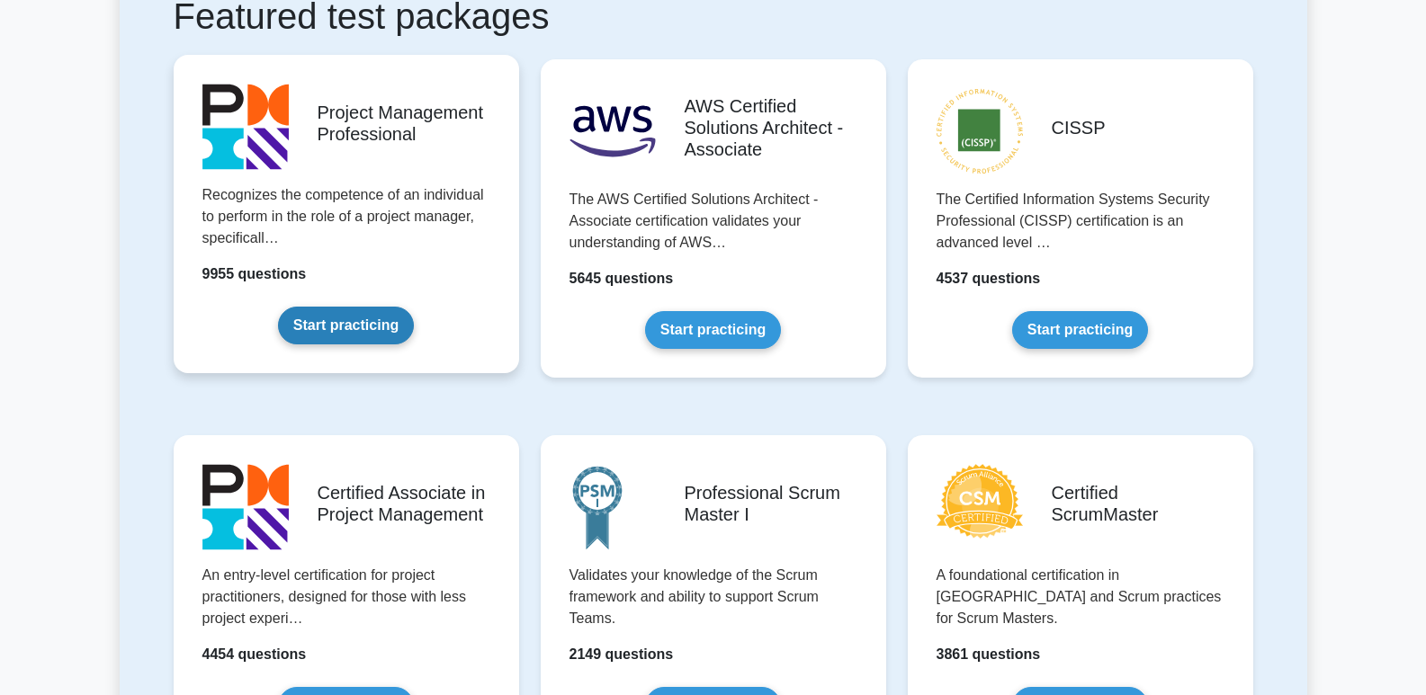
click at [341, 307] on link "Start practicing" at bounding box center [346, 326] width 136 height 38
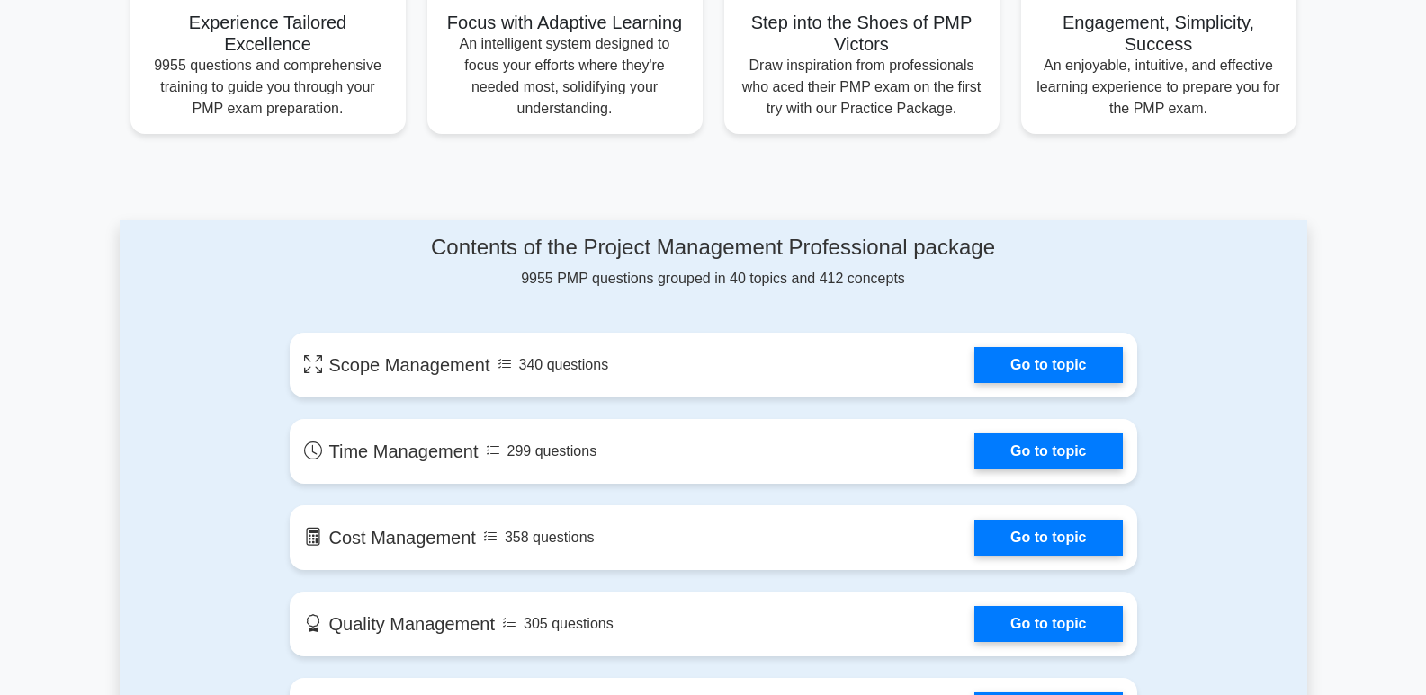
scroll to position [720, 0]
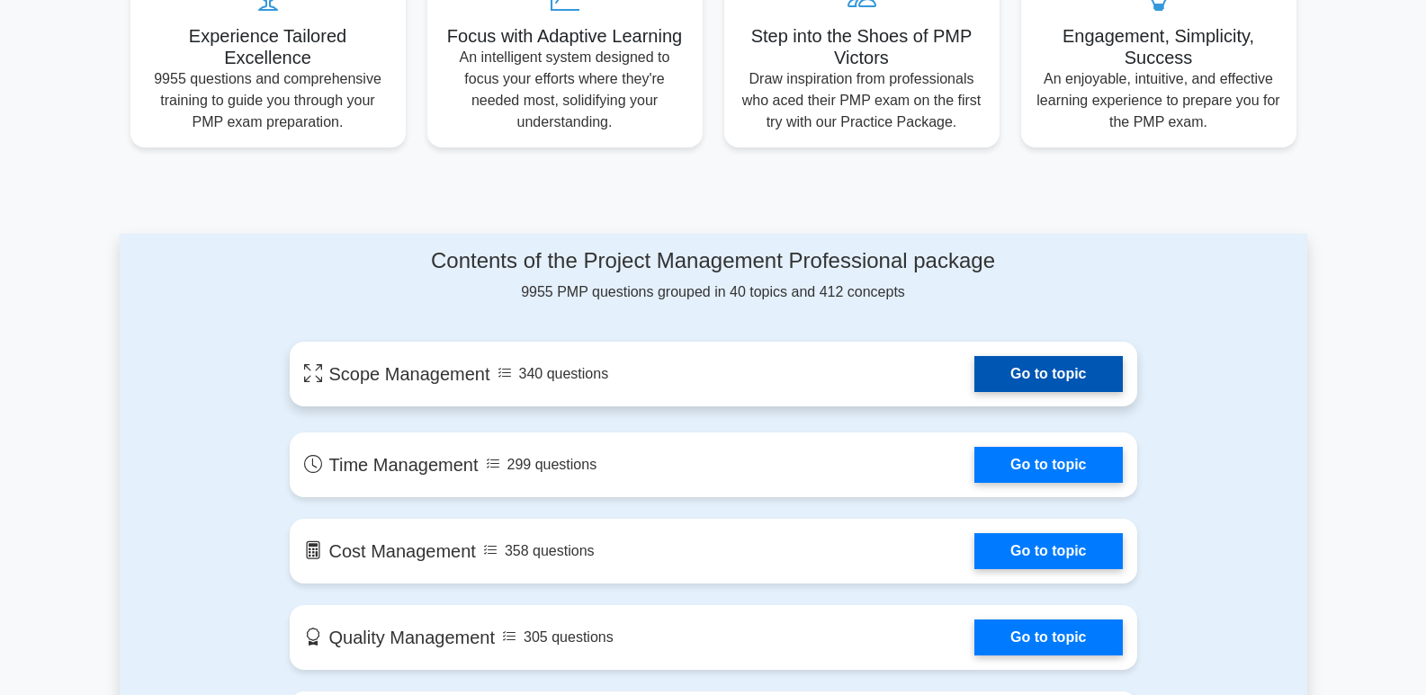
click at [1017, 377] on link "Go to topic" at bounding box center [1048, 374] width 148 height 36
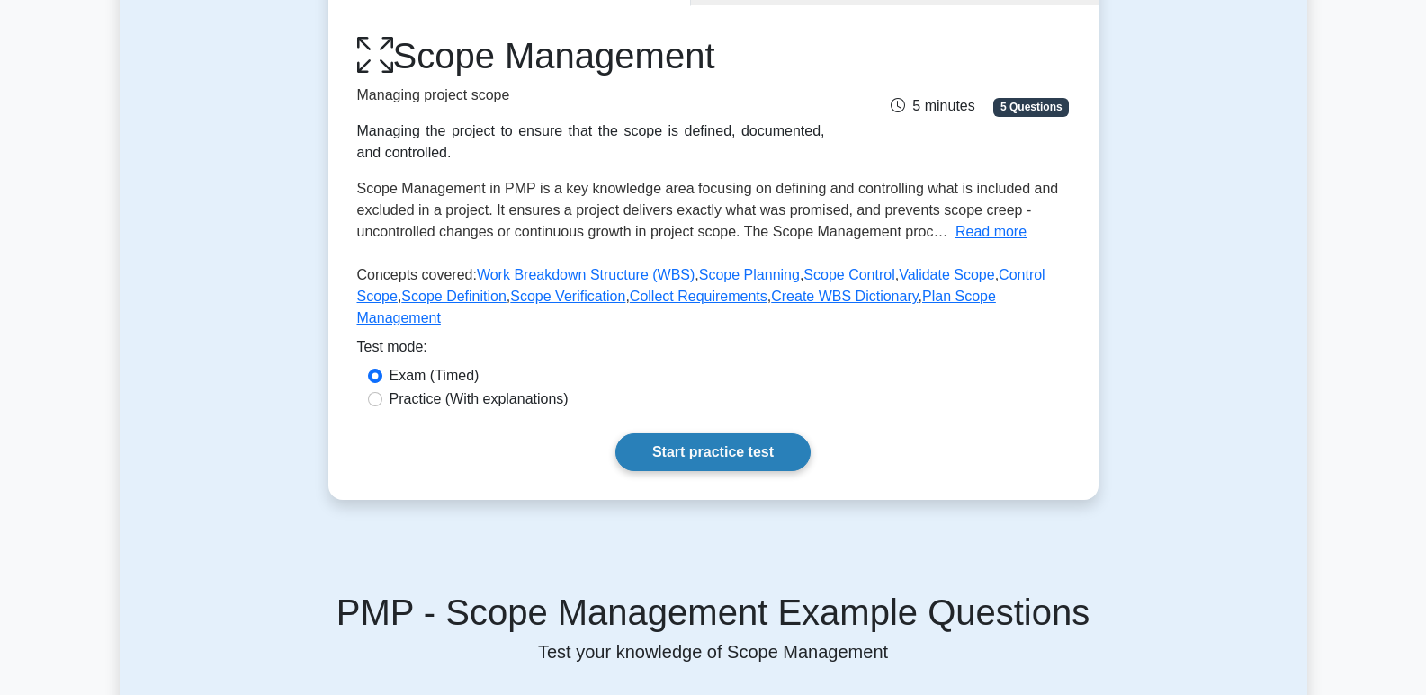
scroll to position [270, 0]
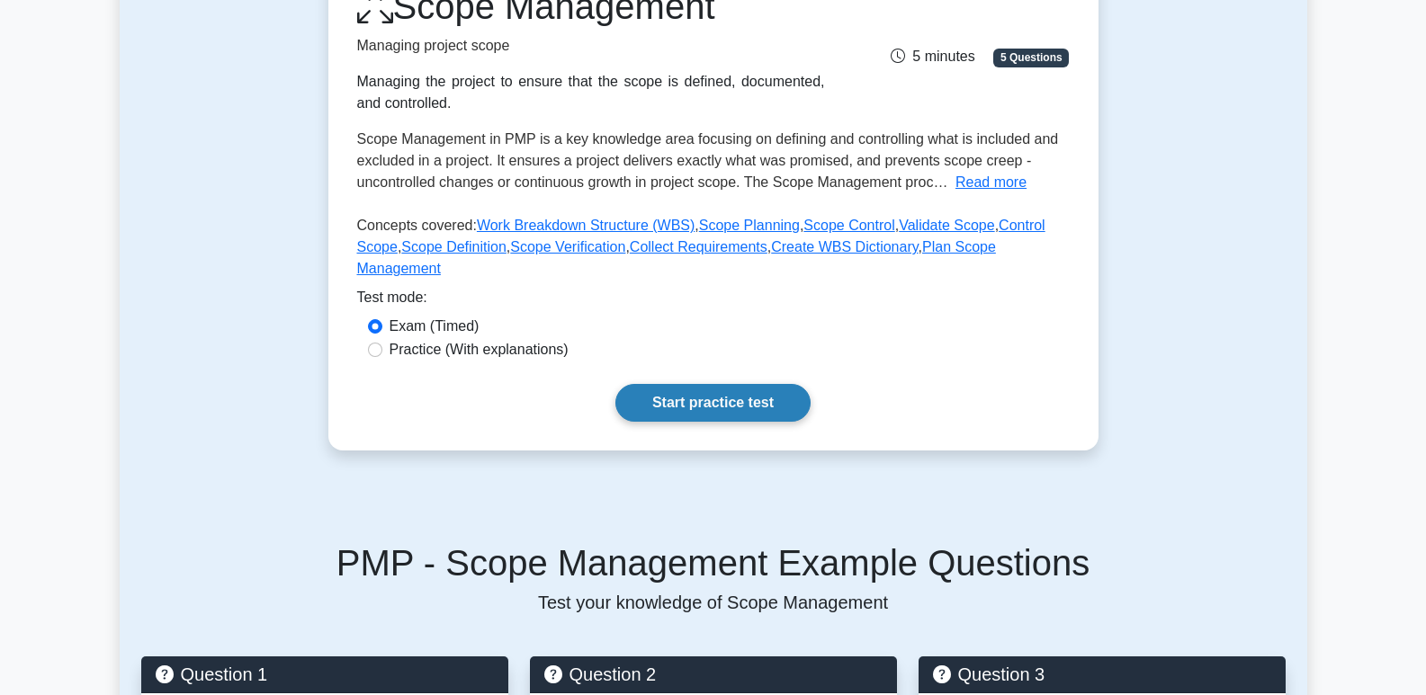
click at [699, 384] on link "Start practice test" at bounding box center [712, 403] width 195 height 38
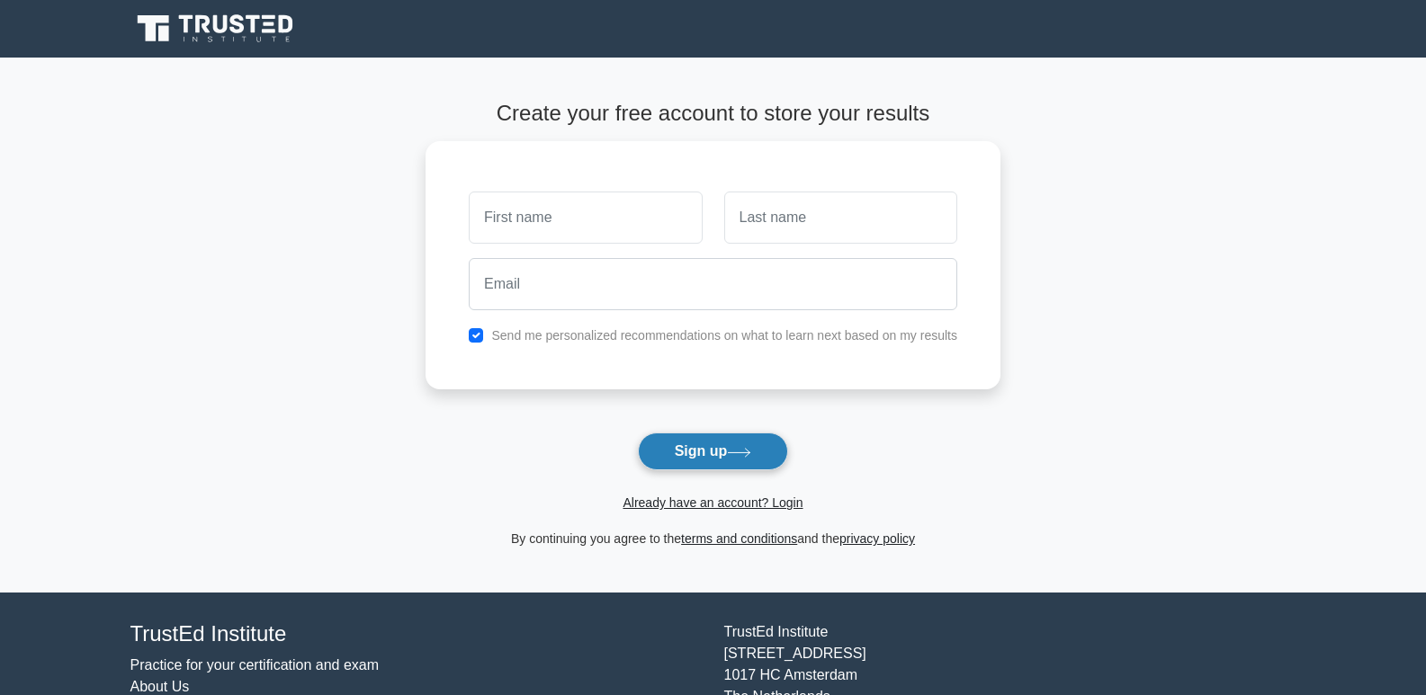
click at [682, 453] on button "Sign up" at bounding box center [713, 452] width 151 height 38
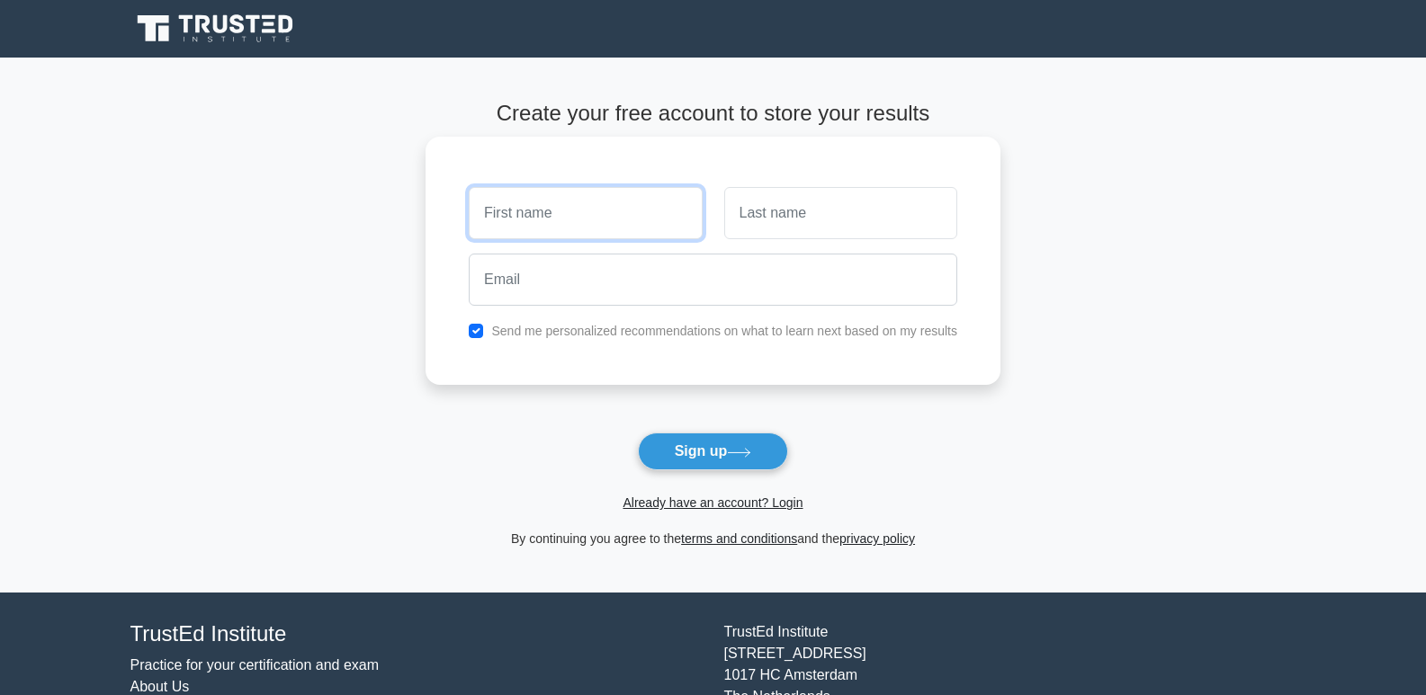
click at [591, 195] on input "text" at bounding box center [585, 213] width 233 height 52
type input "ronald"
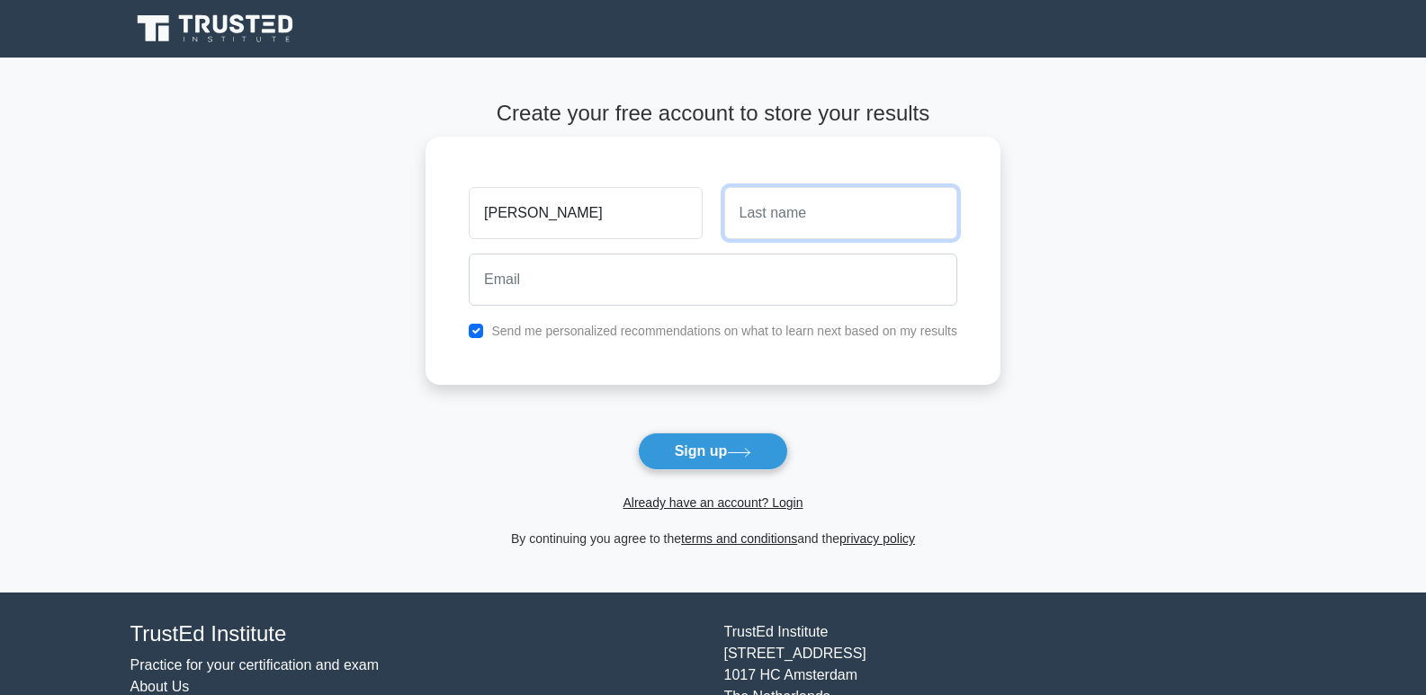
click at [777, 224] on input "text" at bounding box center [840, 213] width 233 height 52
type input "[PERSON_NAME]"
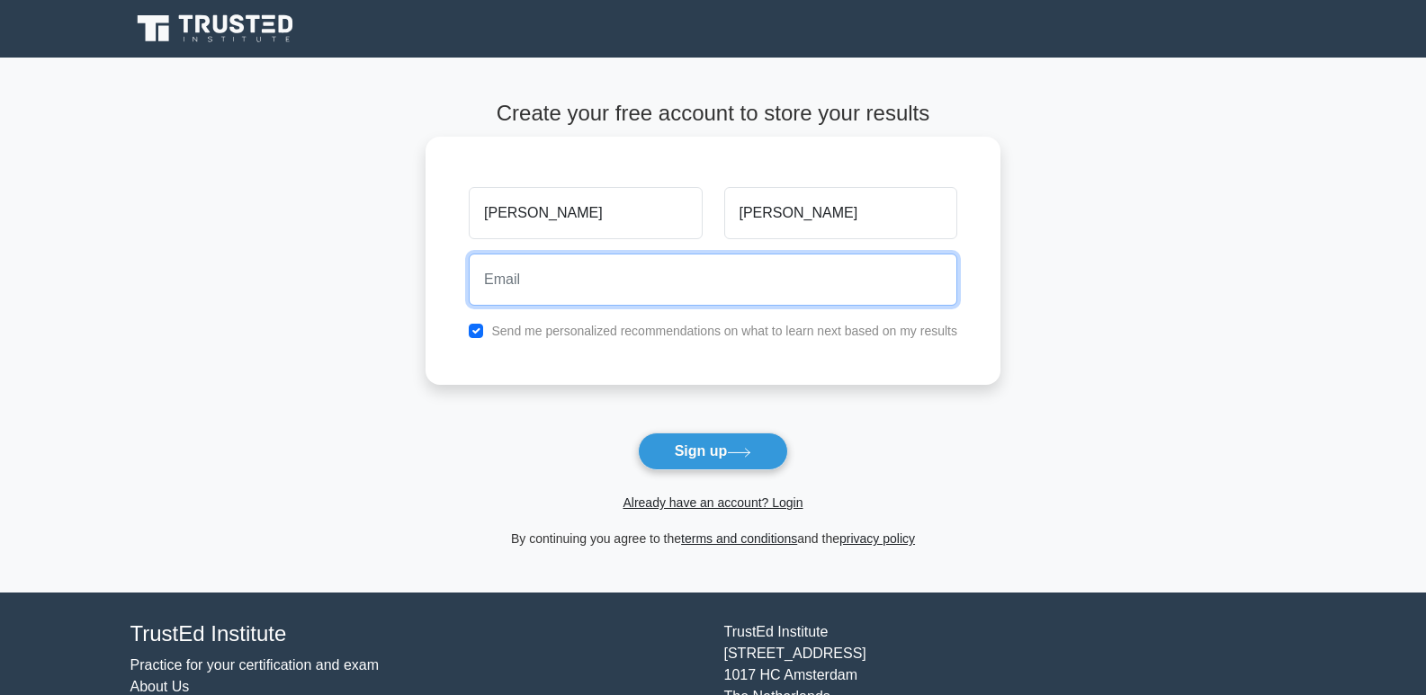
click at [790, 281] on input "email" at bounding box center [713, 280] width 489 height 52
type input "[EMAIL_ADDRESS][DOMAIN_NAME]"
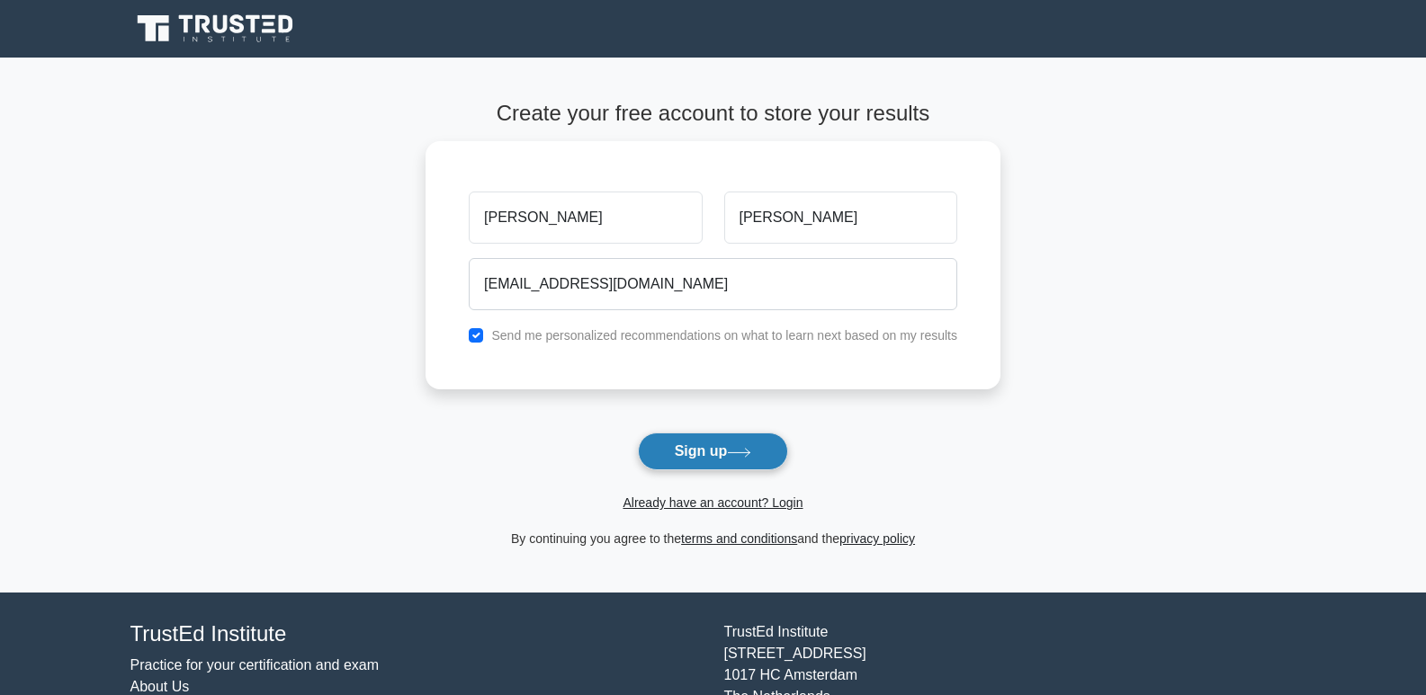
click at [693, 454] on button "Sign up" at bounding box center [713, 452] width 151 height 38
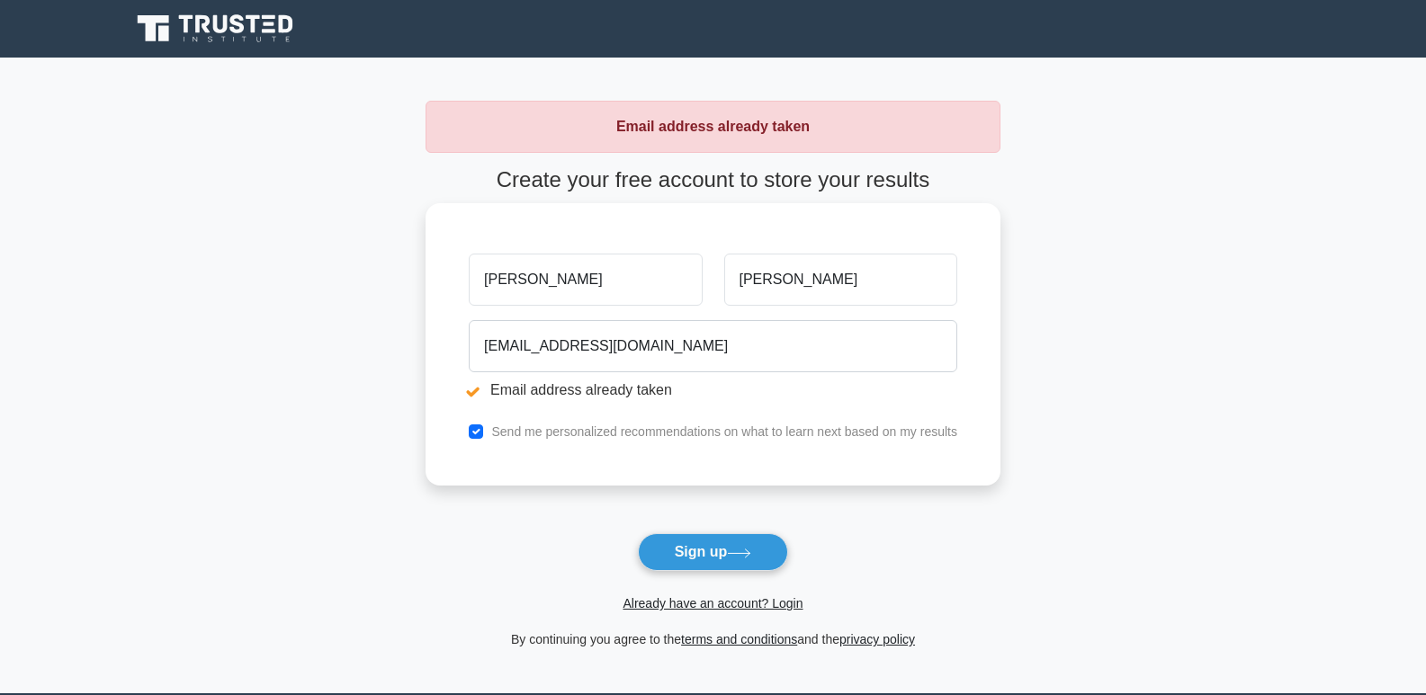
click at [542, 278] on input "ronald" at bounding box center [585, 280] width 233 height 52
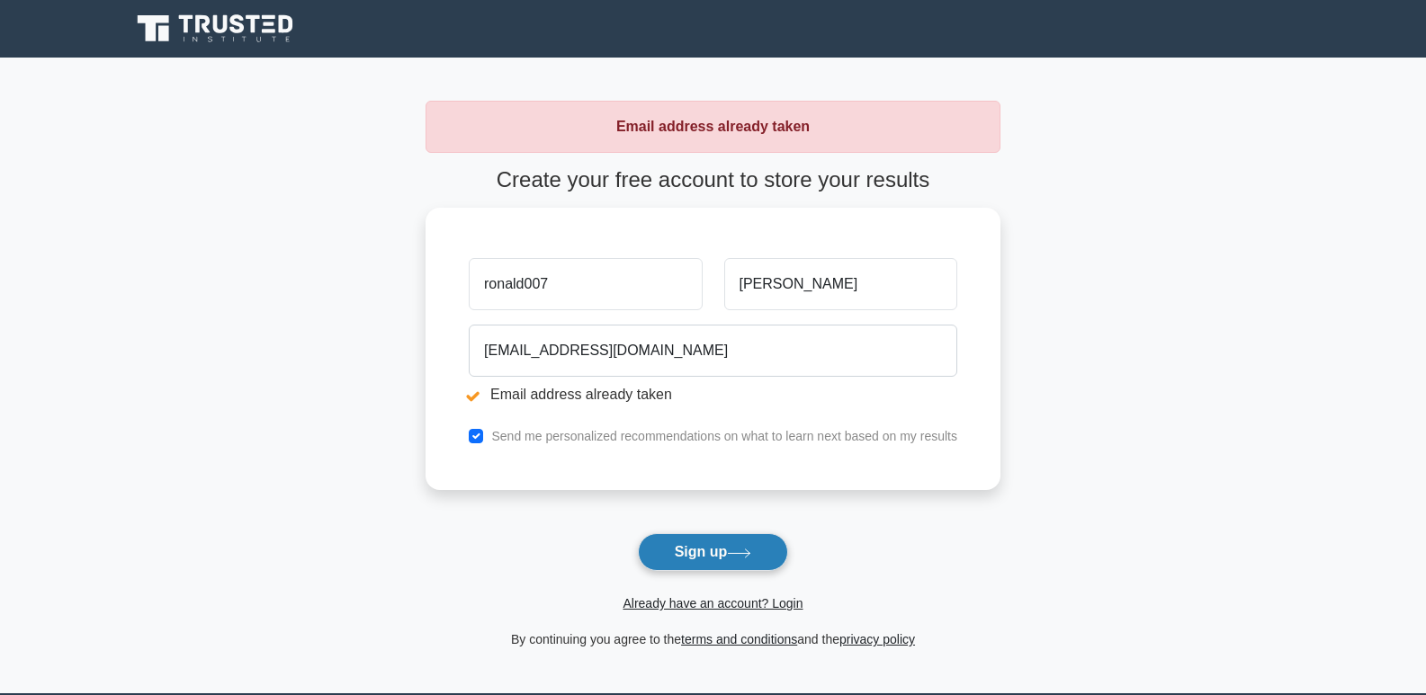
type input "ronald007"
click at [670, 552] on button "Sign up" at bounding box center [713, 552] width 151 height 38
click at [713, 542] on button "Sign up" at bounding box center [713, 552] width 151 height 38
click at [713, 542] on form "Create your free account to store your results ronald007 [PERSON_NAME] [EMAIL_A…" at bounding box center [713, 408] width 575 height 483
click at [713, 546] on form "Create your free account to store your results ronald007 morales turbo111310@gm…" at bounding box center [713, 408] width 575 height 483
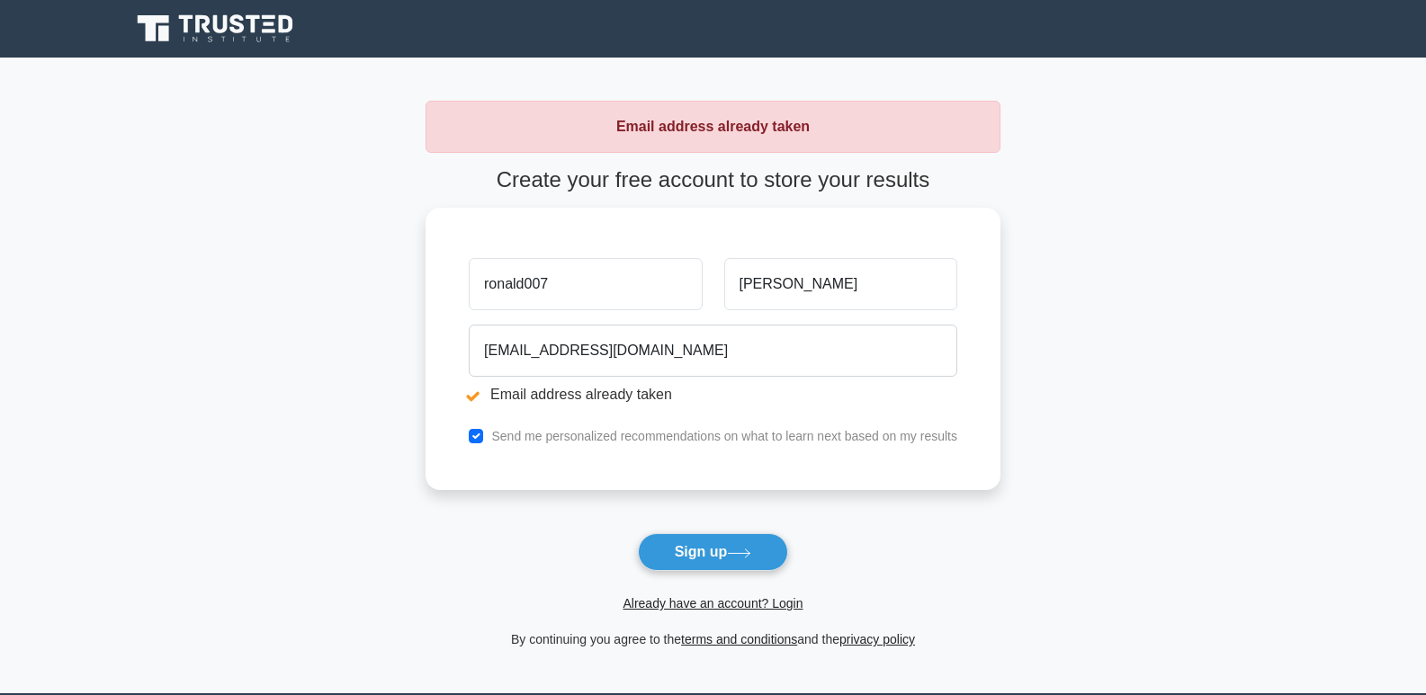
click at [238, 35] on icon at bounding box center [216, 29] width 173 height 34
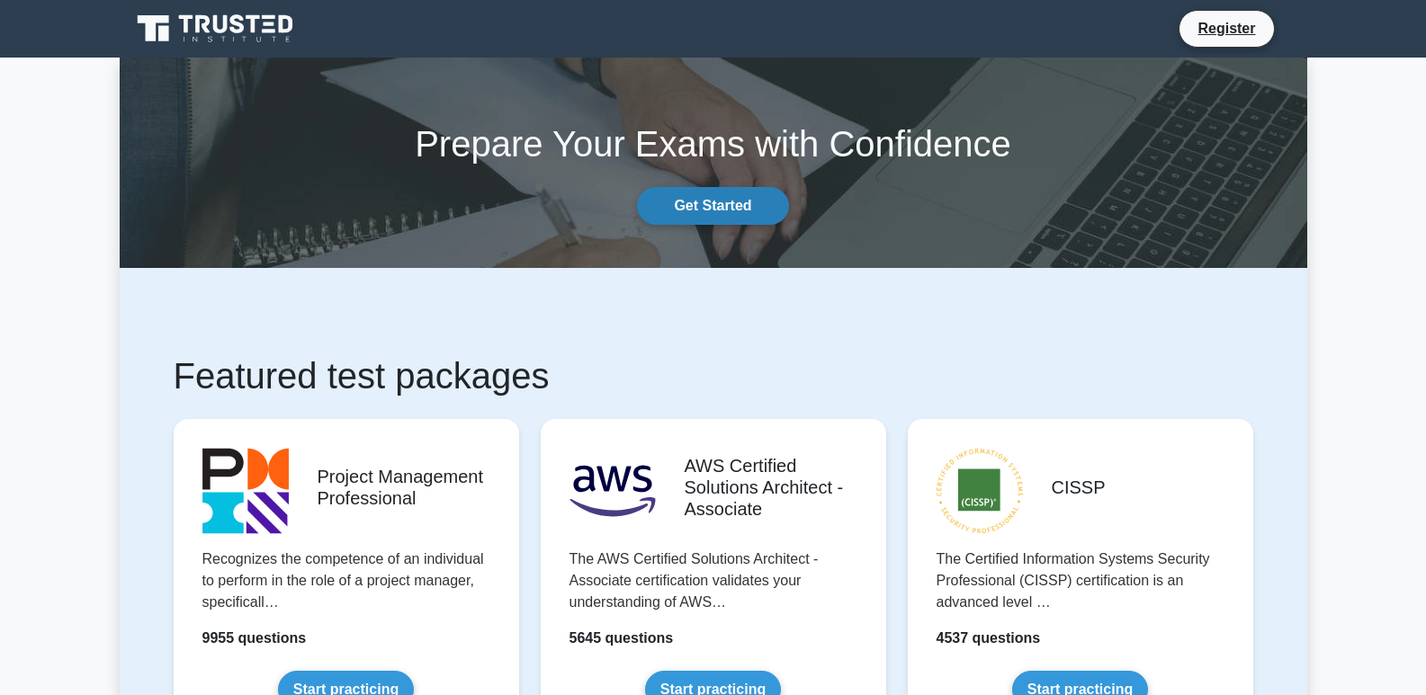
click at [748, 202] on link "Get Started" at bounding box center [712, 206] width 151 height 38
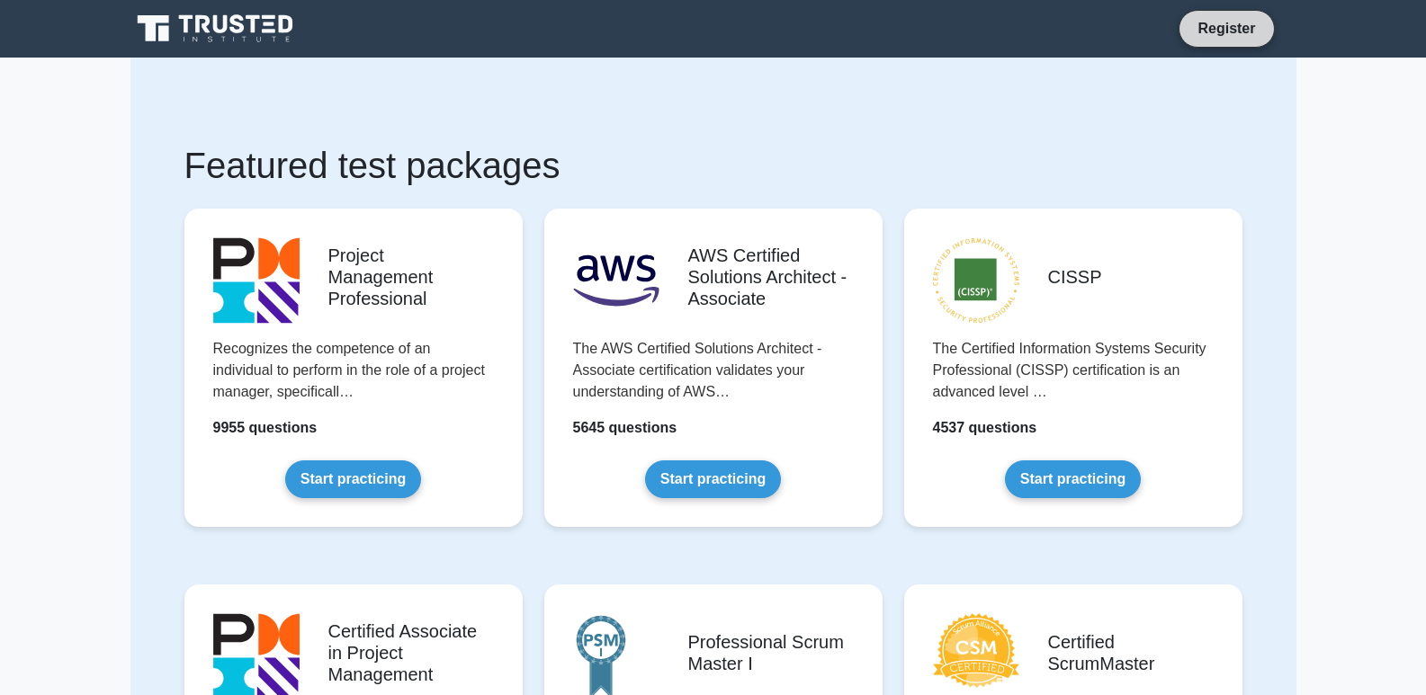
click at [1234, 19] on link "Register" at bounding box center [1226, 28] width 79 height 22
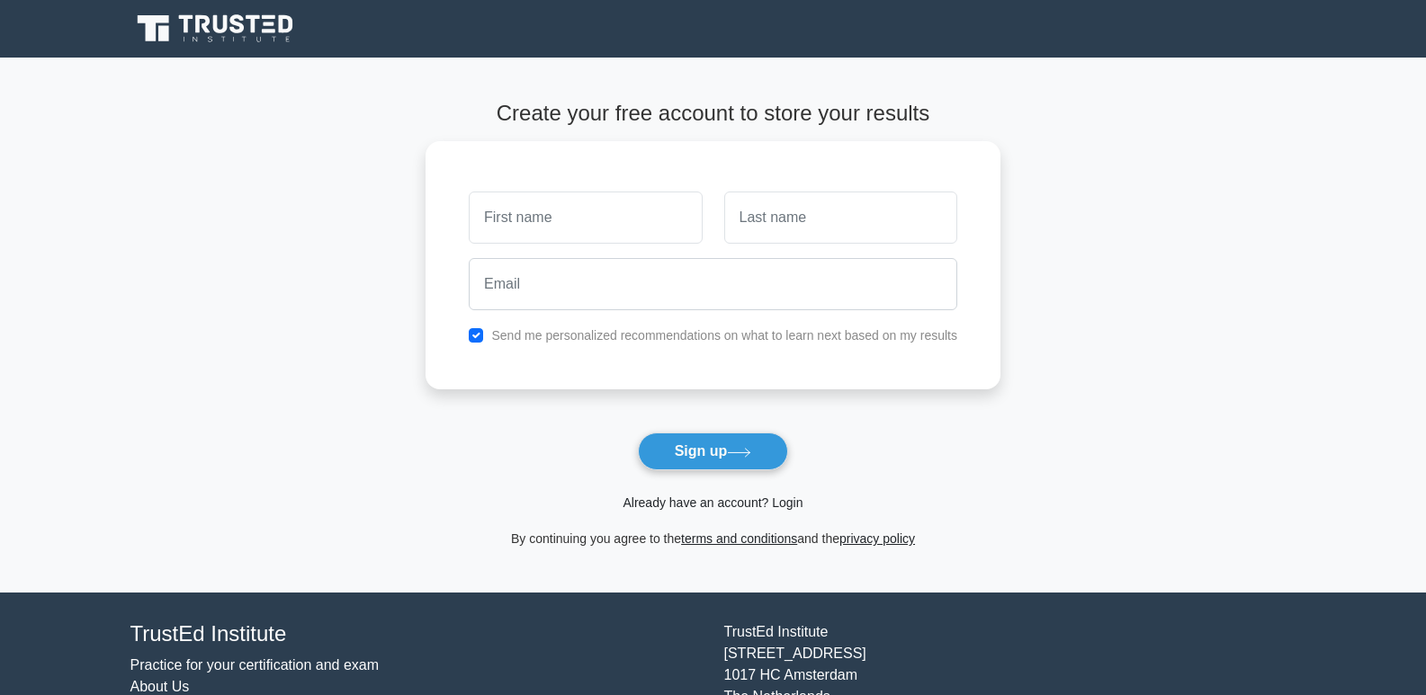
click at [704, 502] on link "Already have an account? Login" at bounding box center [713, 503] width 180 height 14
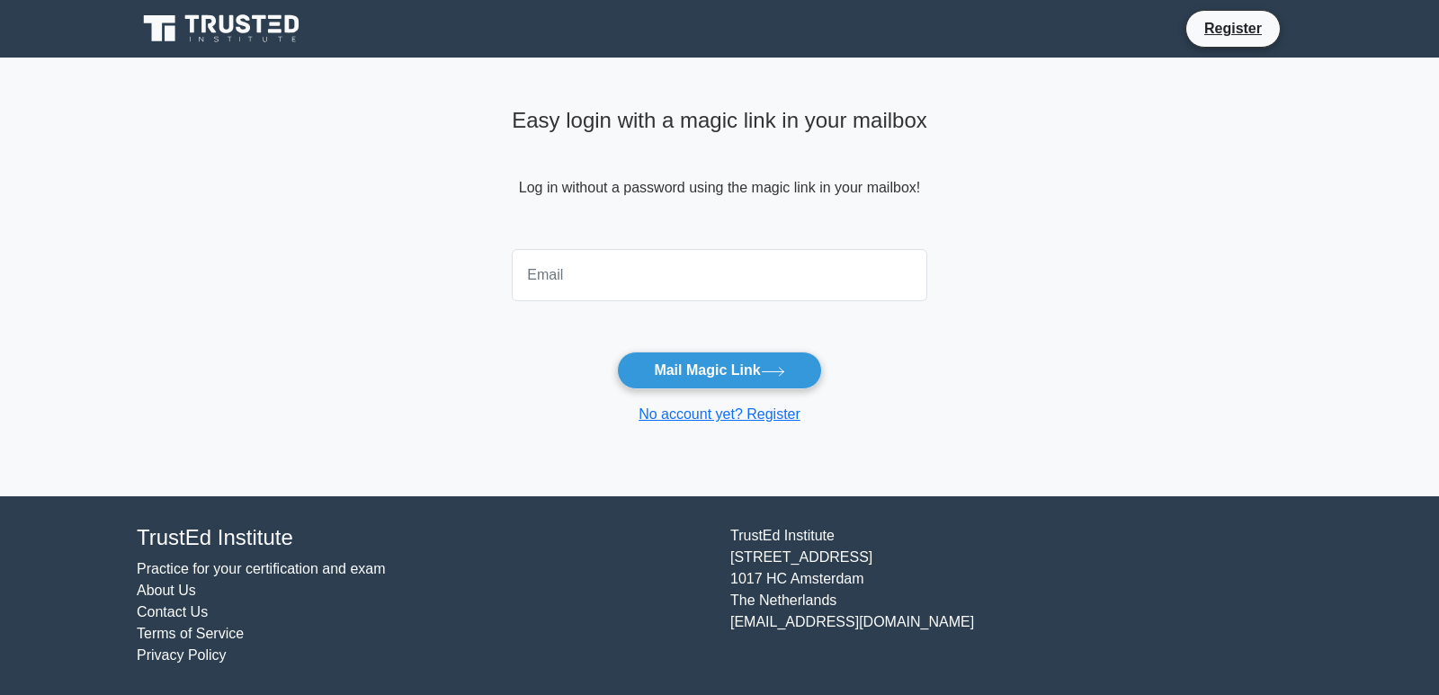
click at [594, 284] on input "email" at bounding box center [720, 275] width 416 height 52
type input "[EMAIL_ADDRESS][DOMAIN_NAME]"
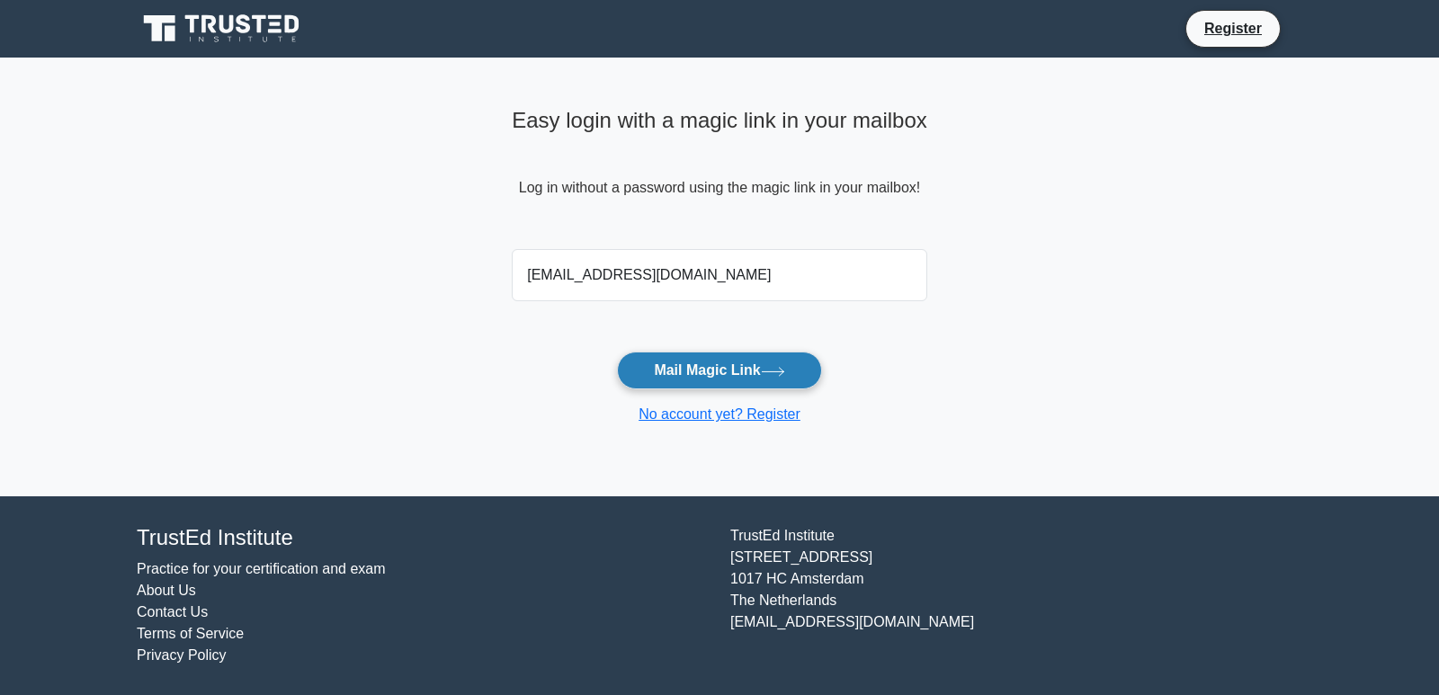
click at [714, 368] on button "Mail Magic Link" at bounding box center [719, 371] width 204 height 38
